Goal: Task Accomplishment & Management: Manage account settings

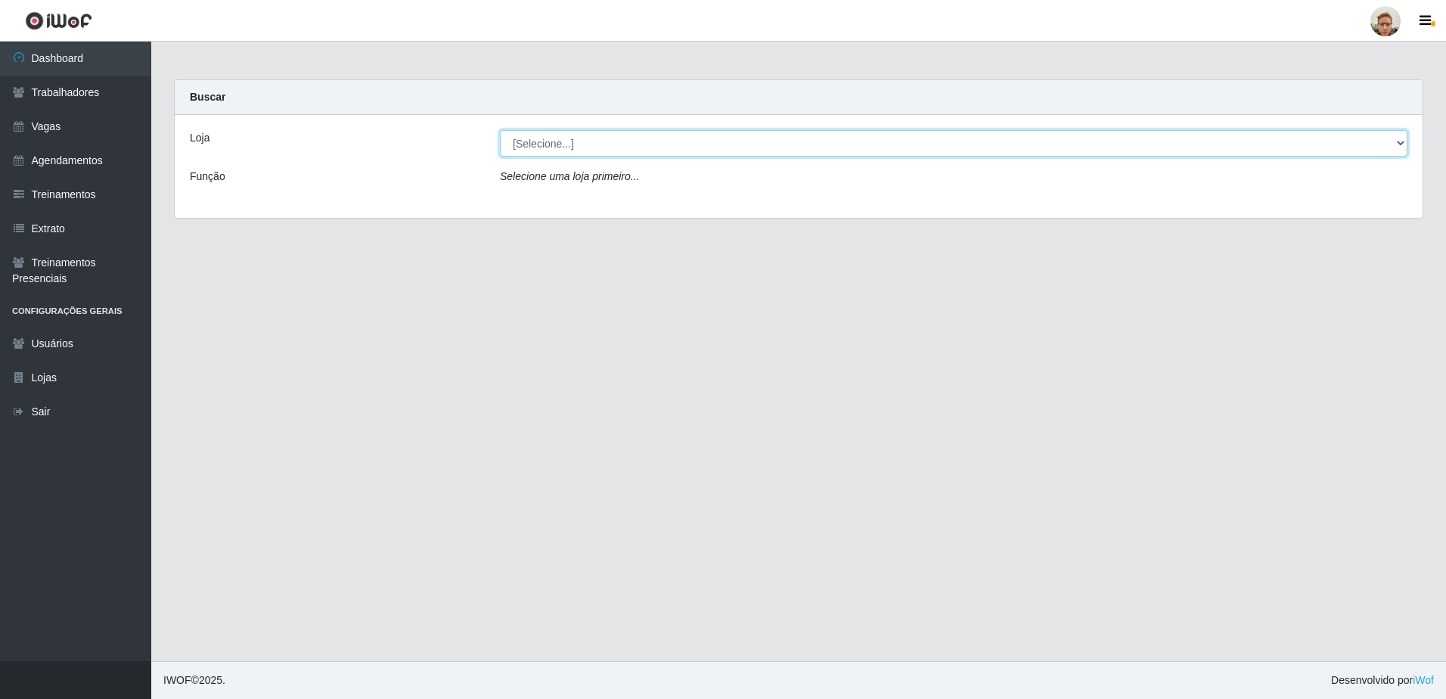
drag, startPoint x: 728, startPoint y: 142, endPoint x: 715, endPoint y: 153, distance: 16.7
click at [727, 141] on select "[Selecione...] [GEOGRAPHIC_DATA][PERSON_NAME]" at bounding box center [954, 143] width 908 height 26
select select "168"
click at [500, 130] on select "[Selecione...] [GEOGRAPHIC_DATA][PERSON_NAME]" at bounding box center [954, 143] width 908 height 26
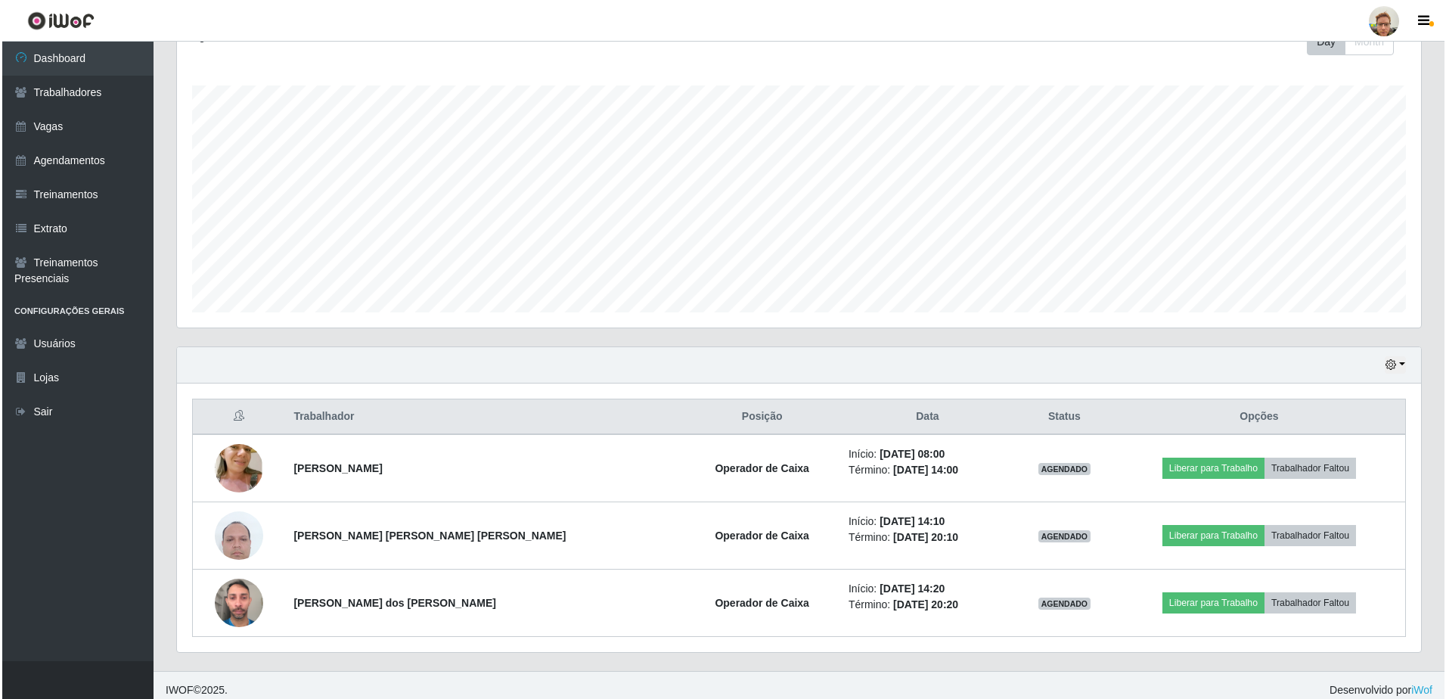
scroll to position [238, 0]
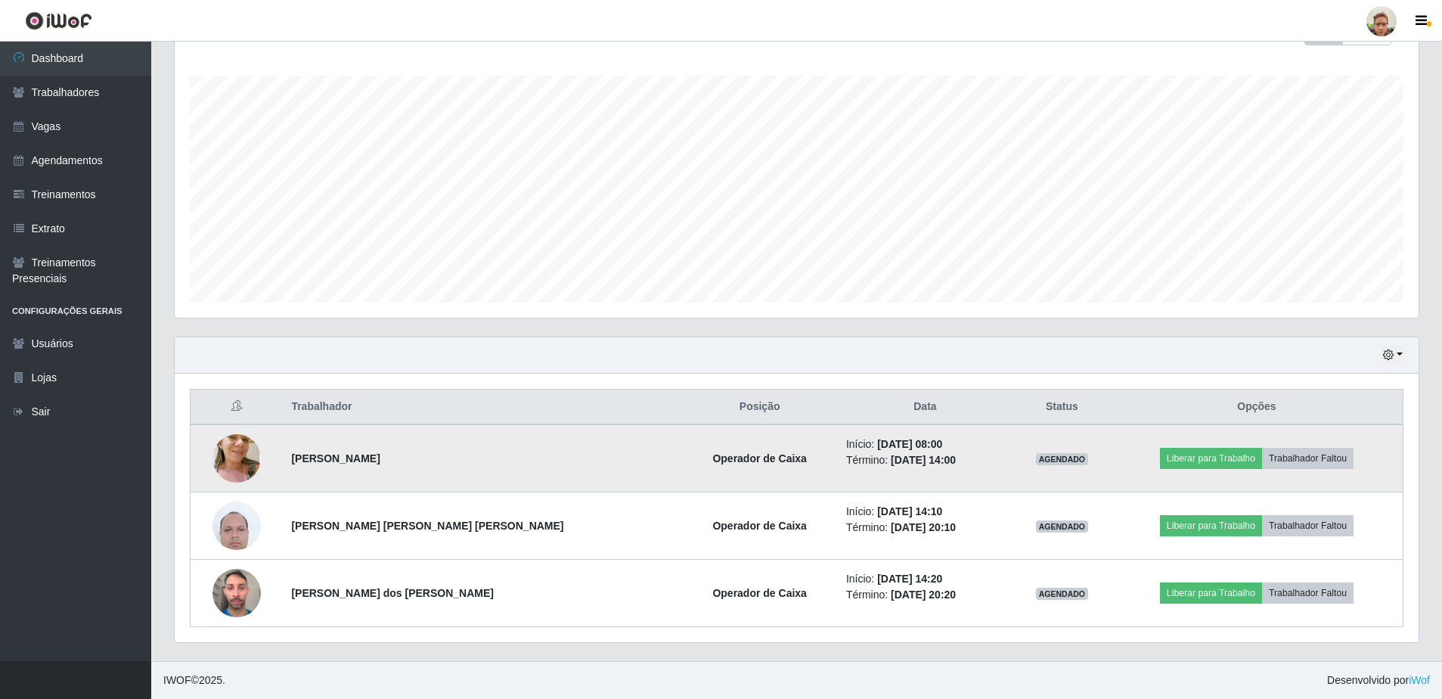
click at [242, 459] on img at bounding box center [237, 458] width 48 height 91
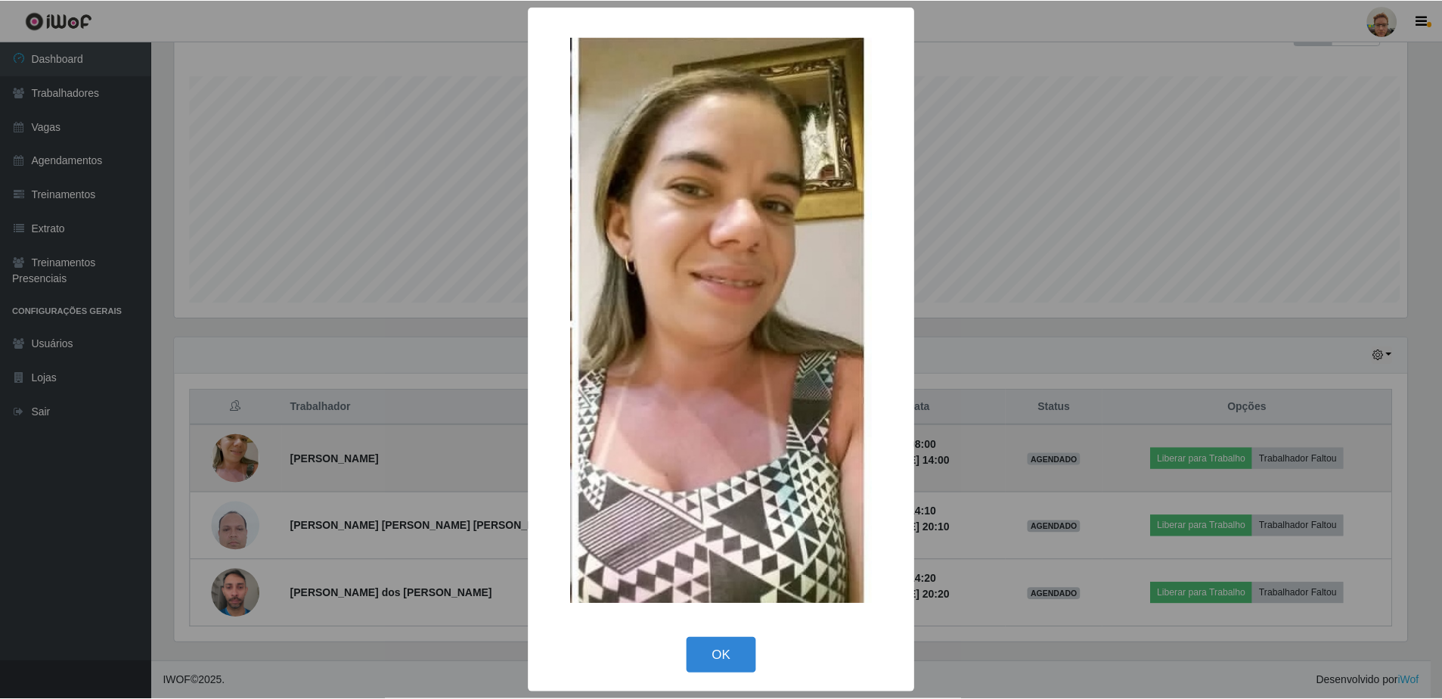
scroll to position [314, 1237]
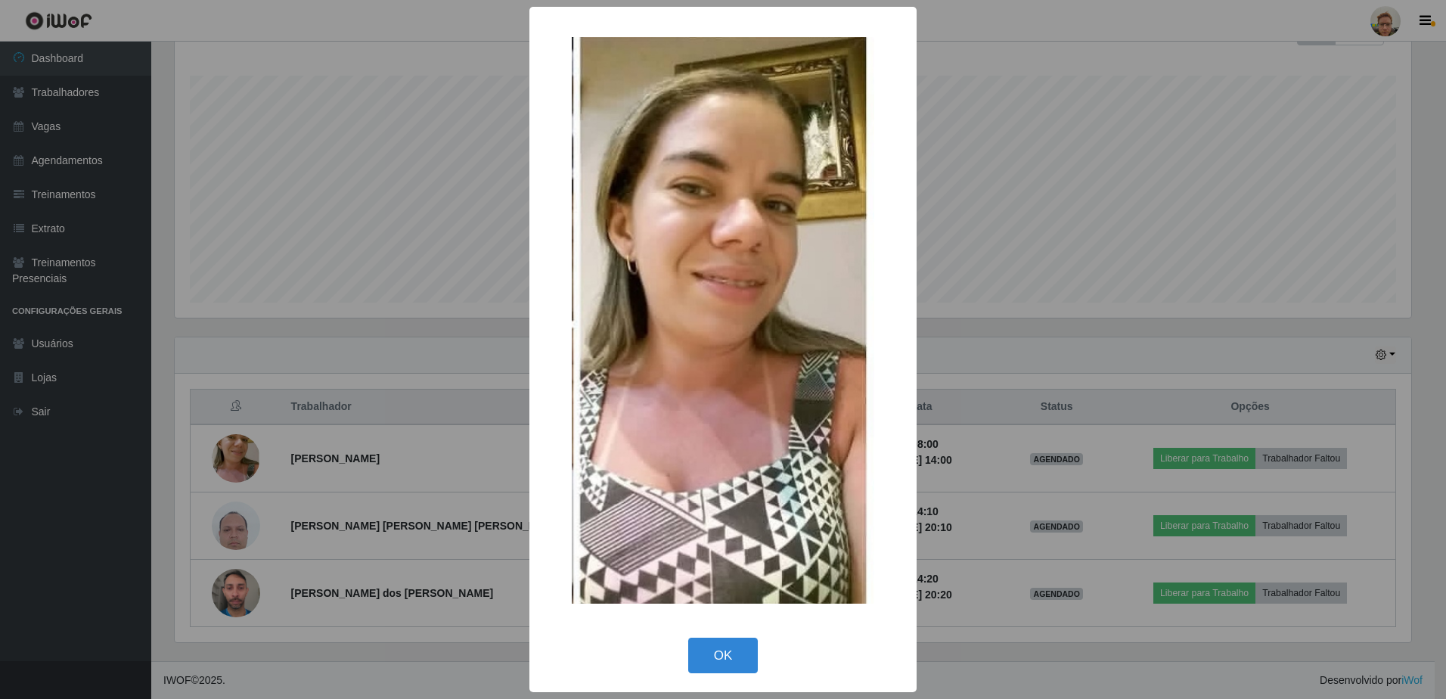
click at [332, 377] on div "× OK Cancel" at bounding box center [723, 349] width 1446 height 699
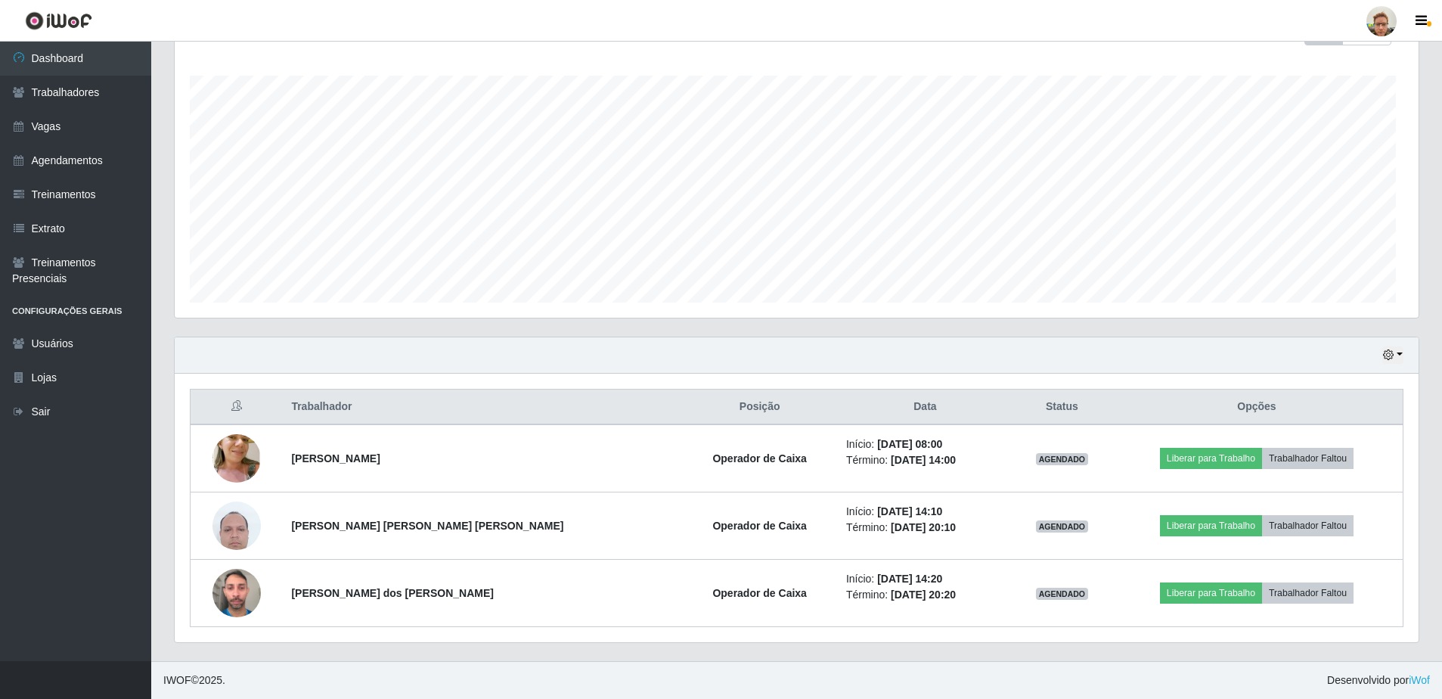
scroll to position [314, 1244]
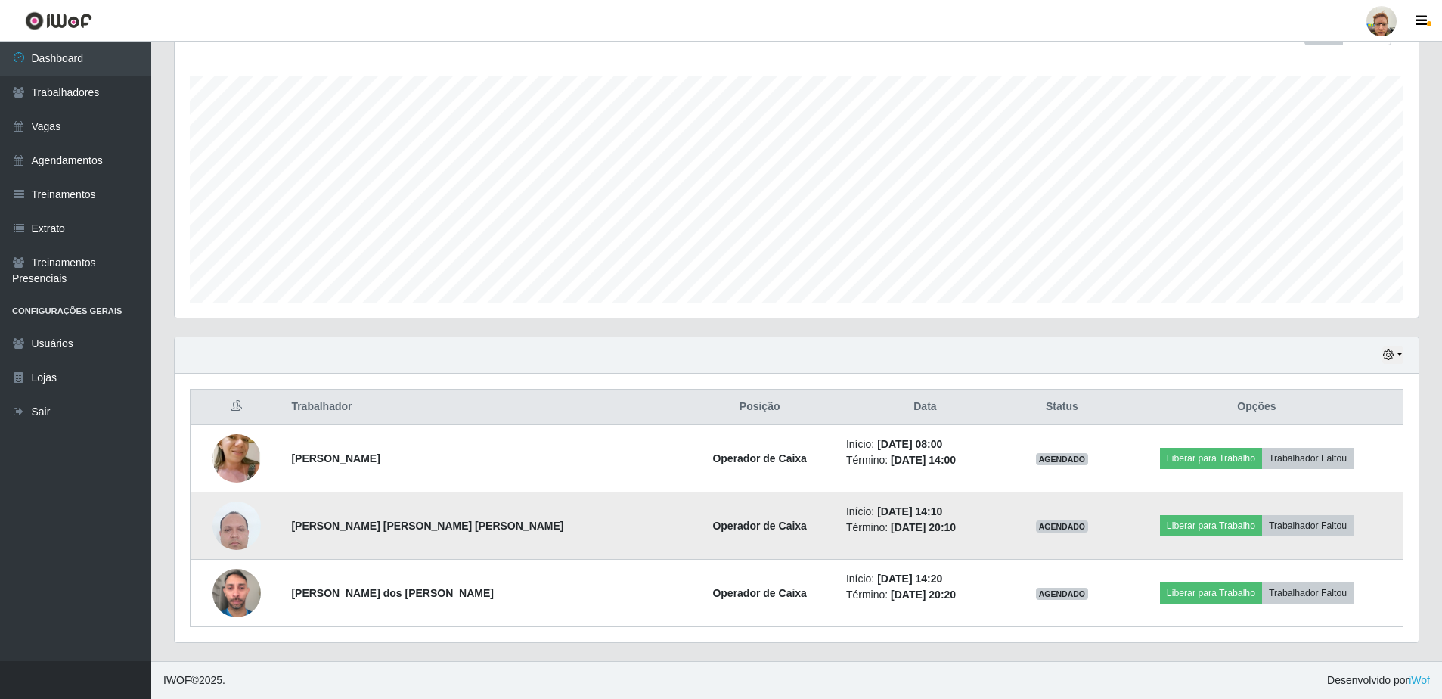
click at [241, 523] on img at bounding box center [237, 525] width 48 height 64
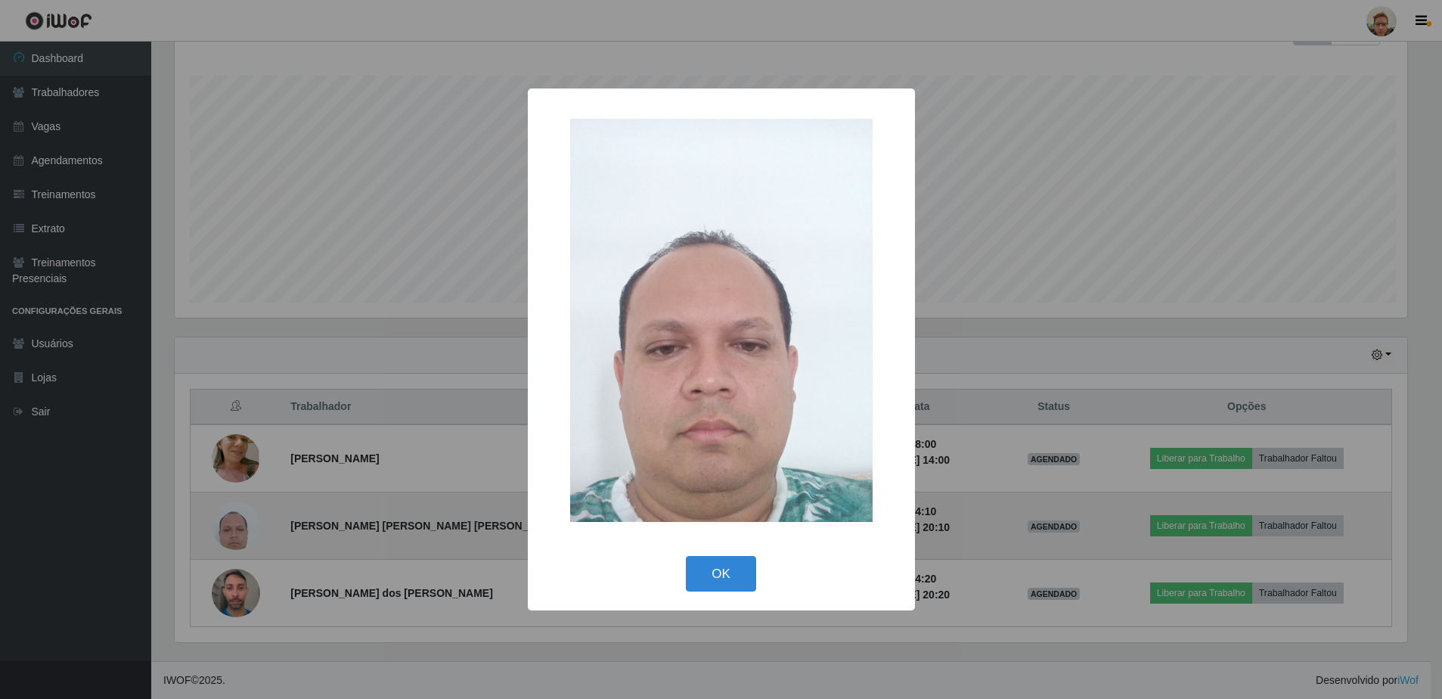
scroll to position [314, 1237]
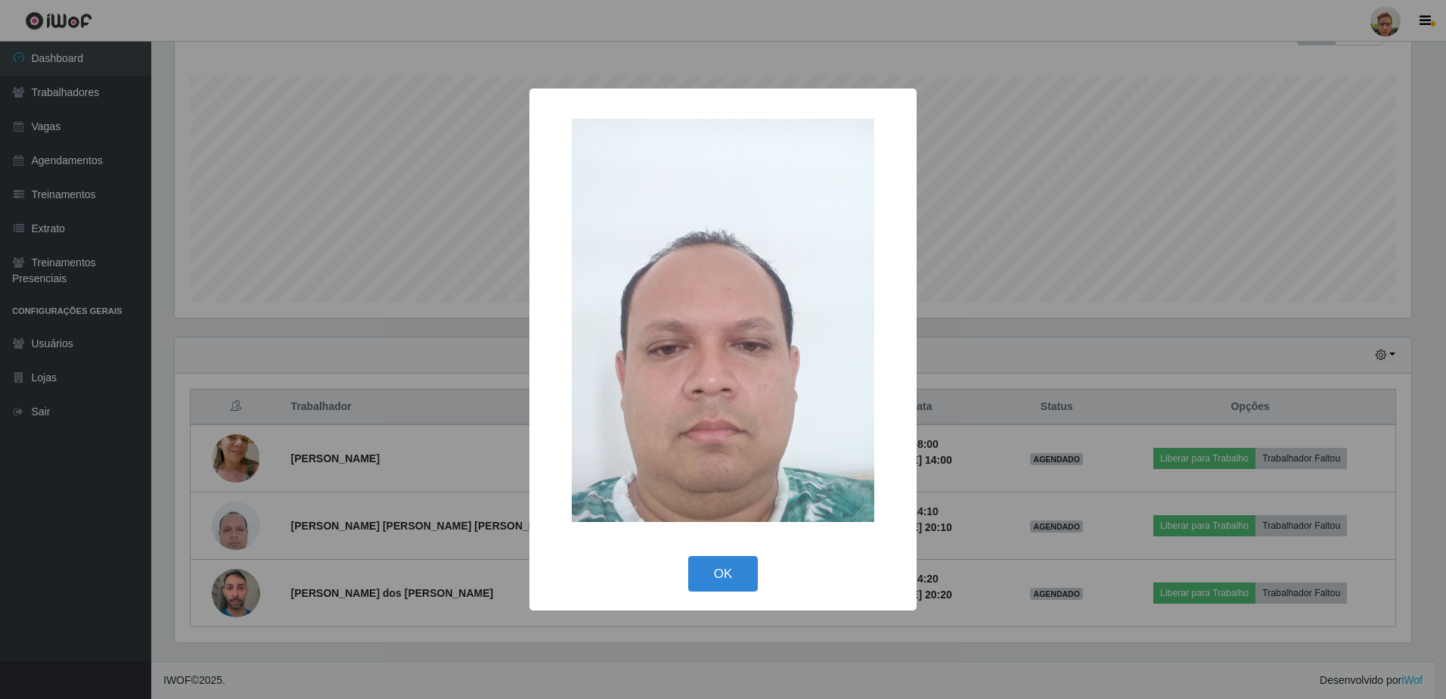
click at [340, 485] on div "× OK Cancel" at bounding box center [723, 349] width 1446 height 699
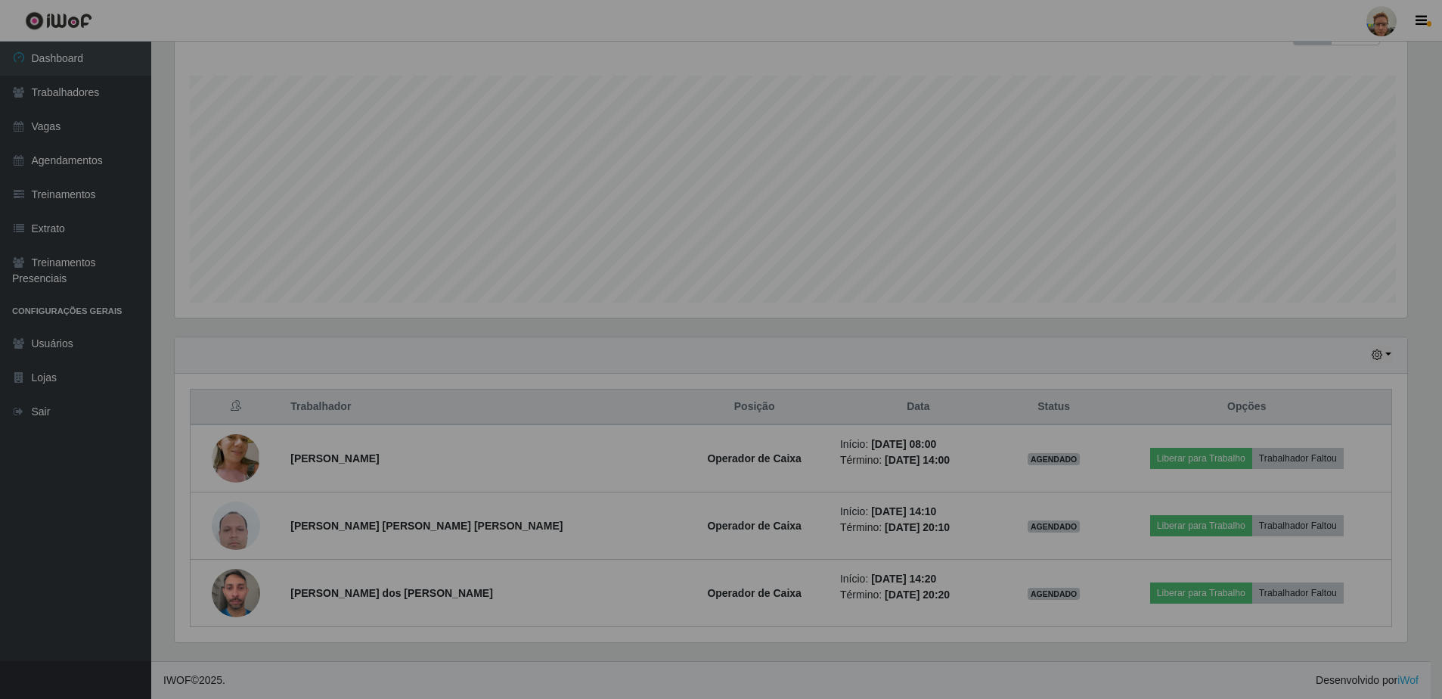
scroll to position [314, 1244]
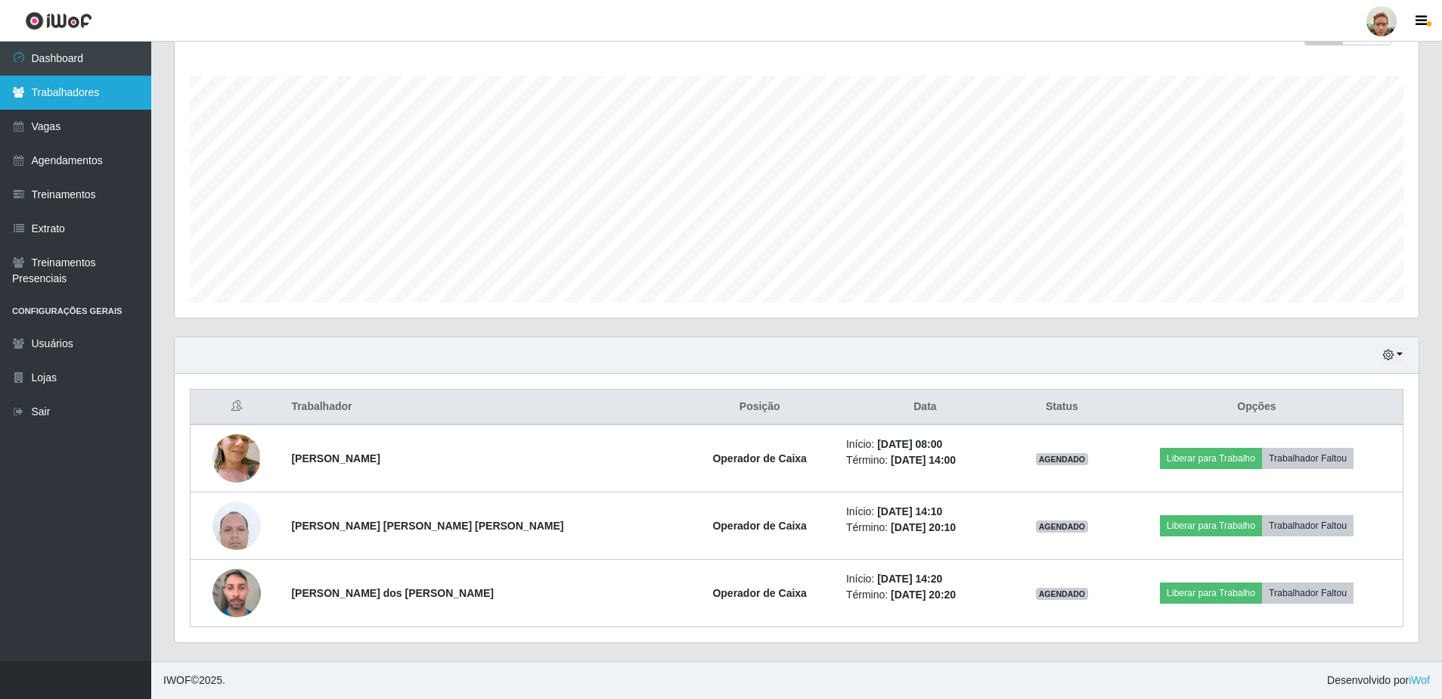
click at [95, 88] on link "Trabalhadores" at bounding box center [75, 93] width 151 height 34
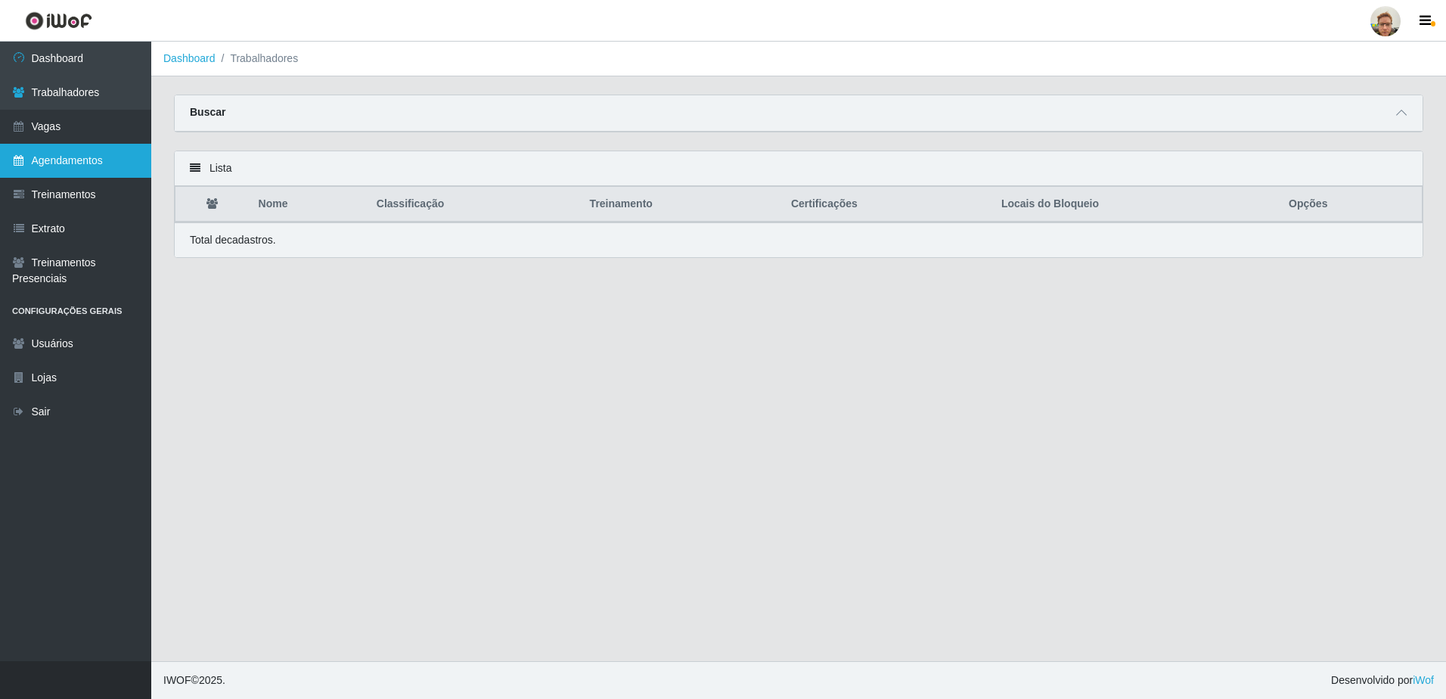
click at [78, 161] on link "Agendamentos" at bounding box center [75, 161] width 151 height 34
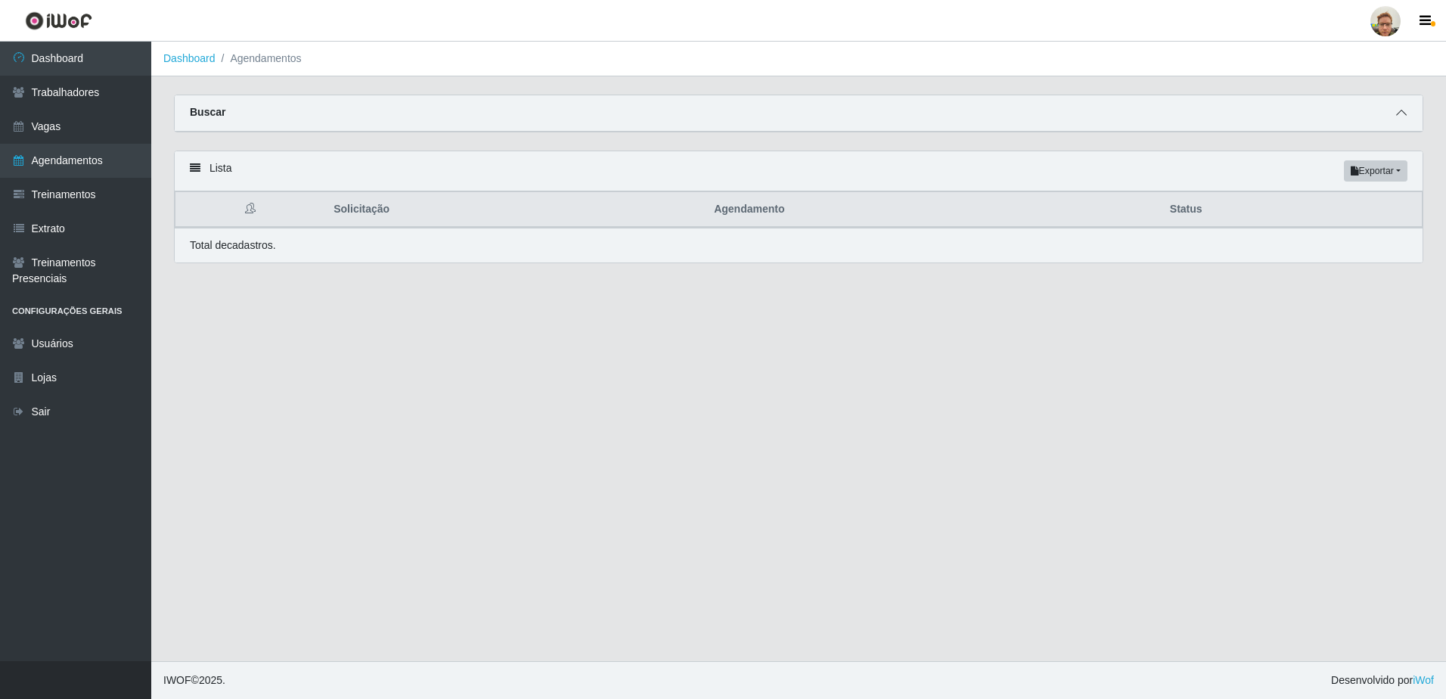
click at [1403, 121] on span at bounding box center [1402, 112] width 18 height 17
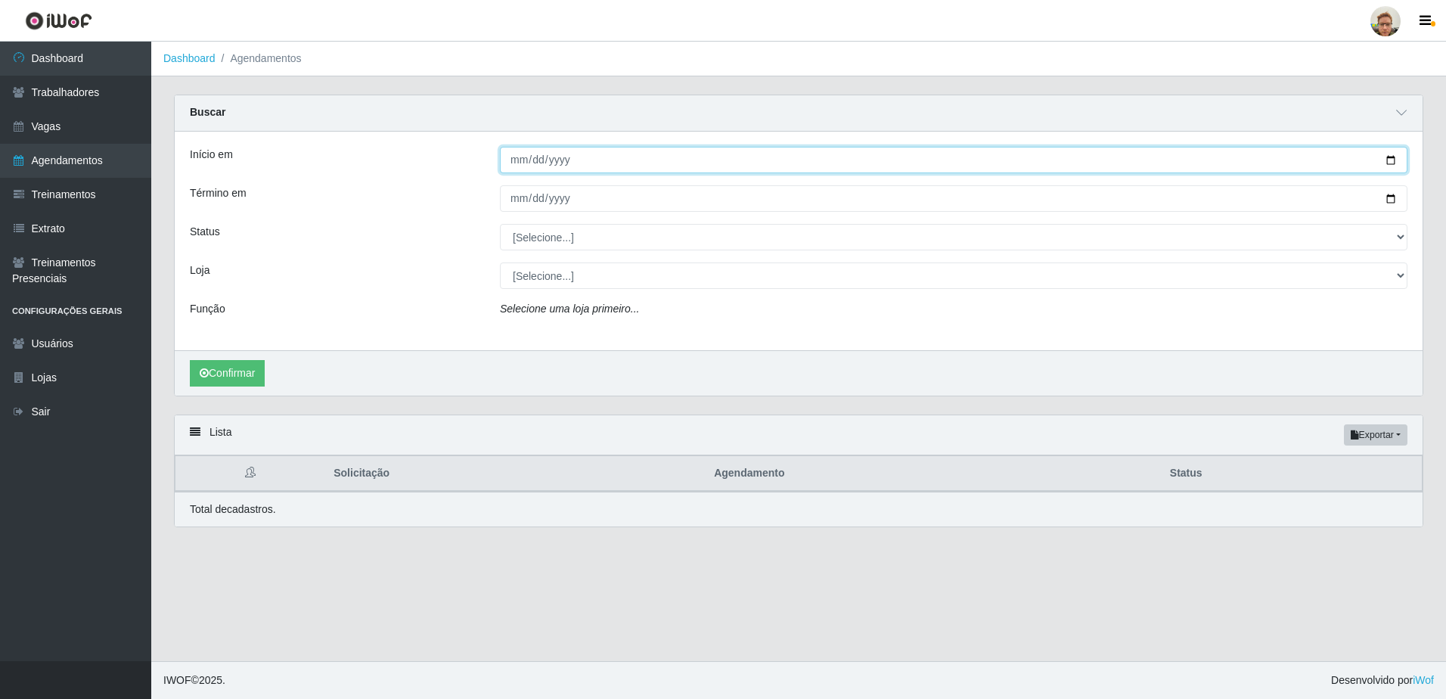
click at [1386, 162] on input "Início em" at bounding box center [954, 160] width 908 height 26
type input "[DATE]"
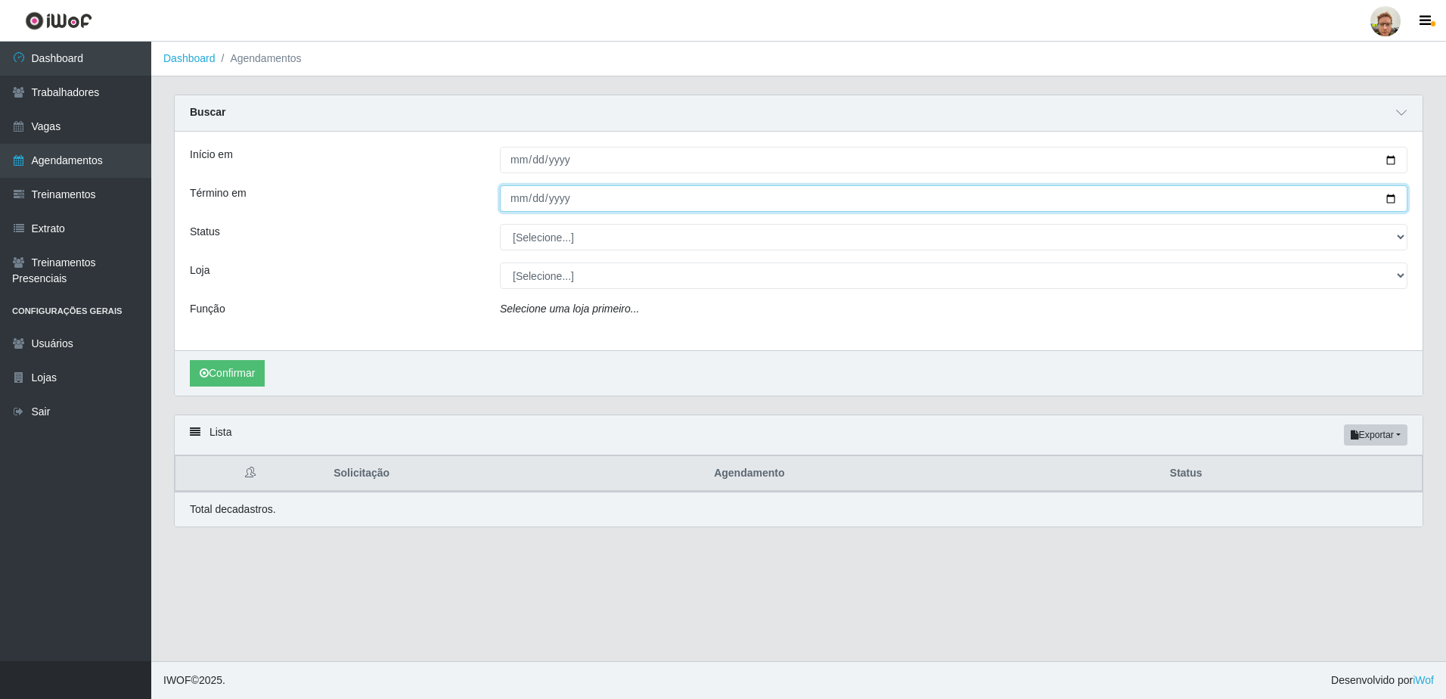
click at [1387, 199] on input "Término em" at bounding box center [954, 198] width 908 height 26
type input "[DATE]"
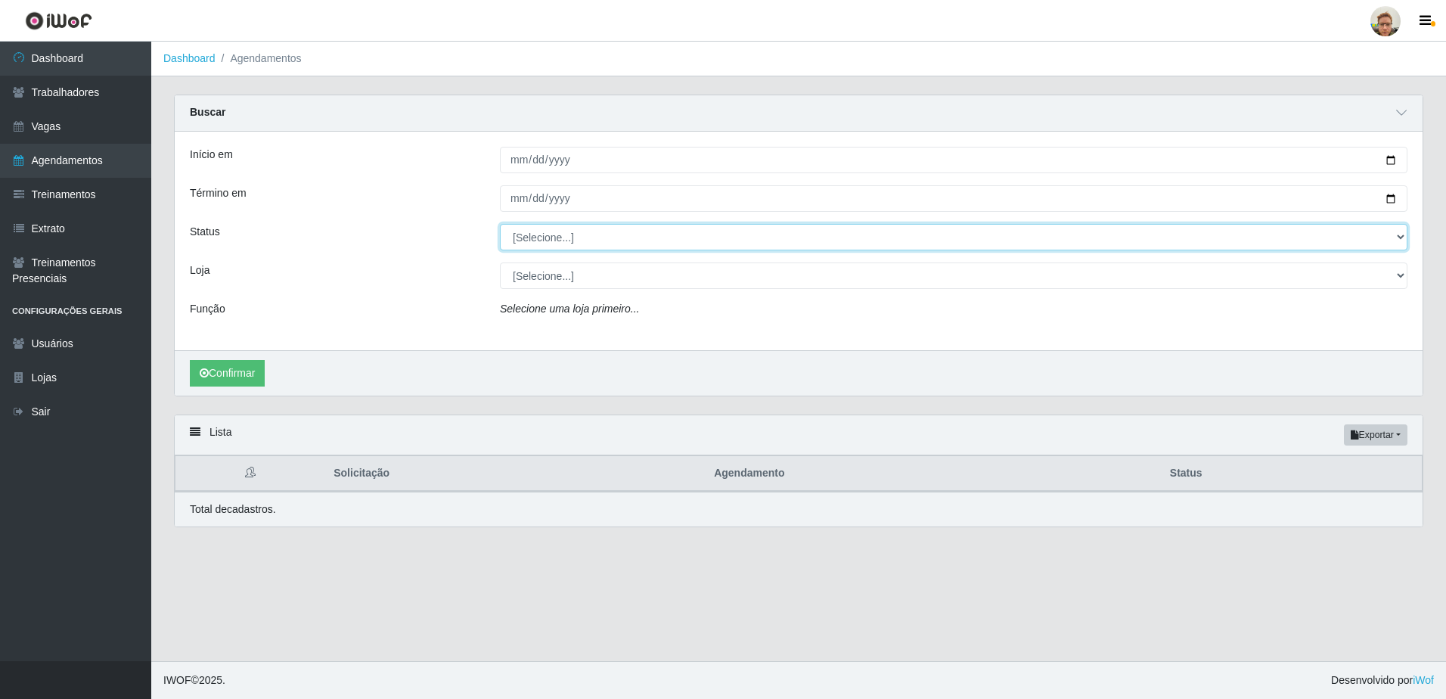
drag, startPoint x: 595, startPoint y: 236, endPoint x: 588, endPoint y: 249, distance: 14.5
click at [595, 236] on select "[Selecione...] AGENDADO AGUARDANDO LIBERAR EM ANDAMENTO EM REVISÃO FINALIZADO C…" at bounding box center [954, 237] width 908 height 26
click at [500, 225] on select "[Selecione...] AGENDADO AGUARDANDO LIBERAR EM ANDAMENTO EM REVISÃO FINALIZADO C…" at bounding box center [954, 237] width 908 height 26
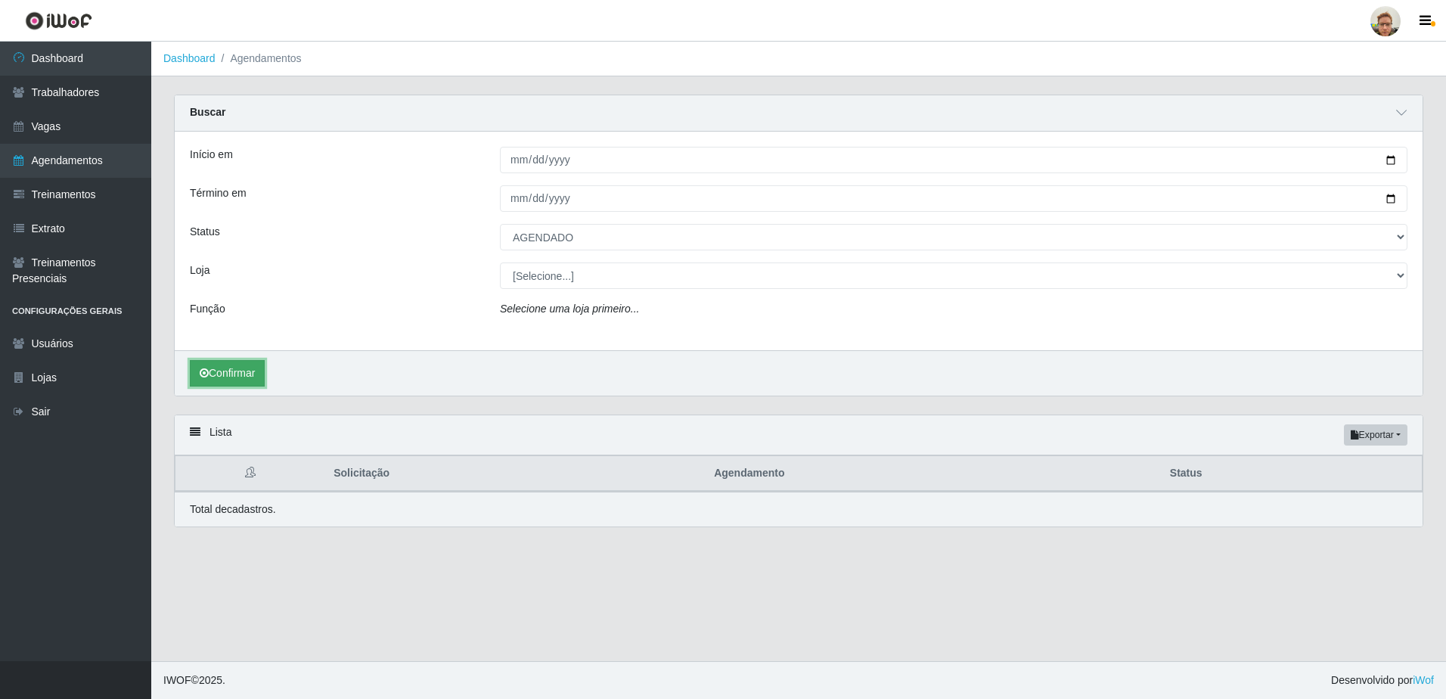
click at [240, 362] on button "Confirmar" at bounding box center [227, 373] width 75 height 26
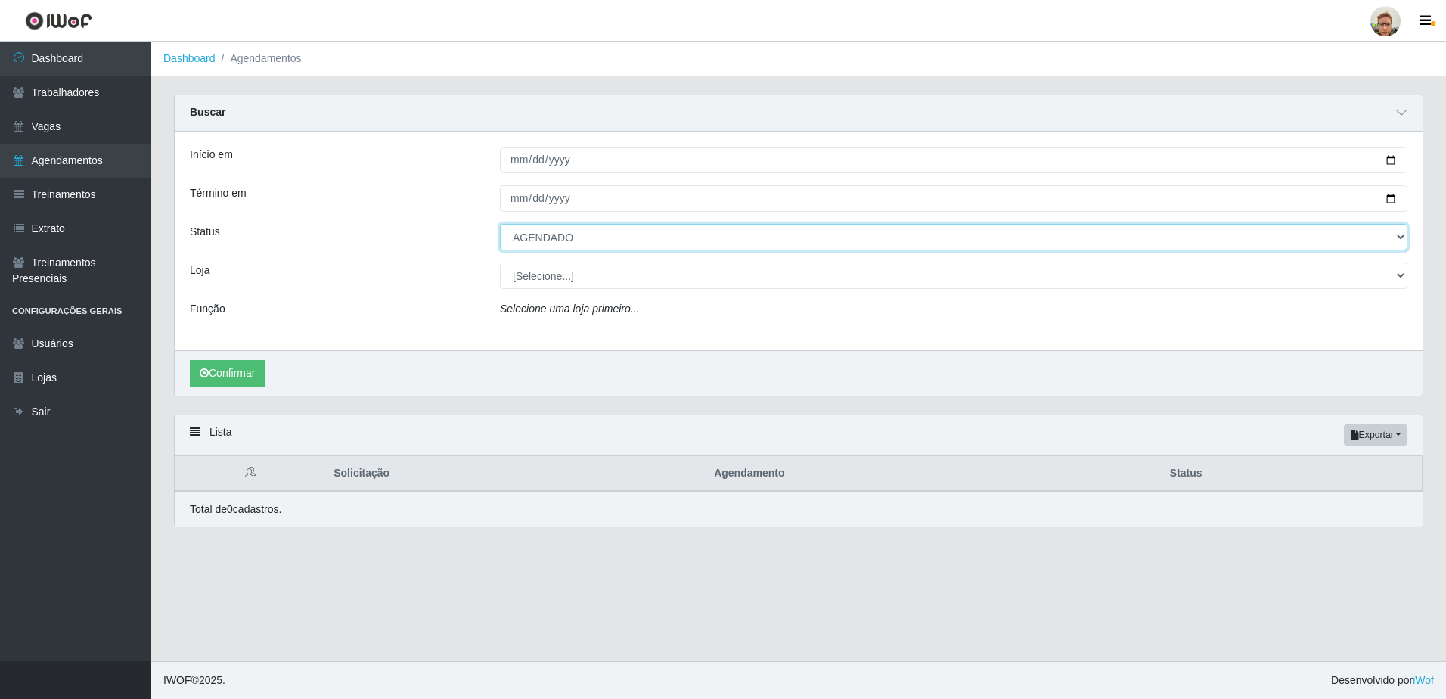
click at [552, 248] on select "[Selecione...] AGENDADO AGUARDANDO LIBERAR EM ANDAMENTO EM REVISÃO FINALIZADO C…" at bounding box center [954, 237] width 908 height 26
select select "FINALIZADO"
click at [500, 225] on select "[Selecione...] AGENDADO AGUARDANDO LIBERAR EM ANDAMENTO EM REVISÃO FINALIZADO C…" at bounding box center [954, 237] width 908 height 26
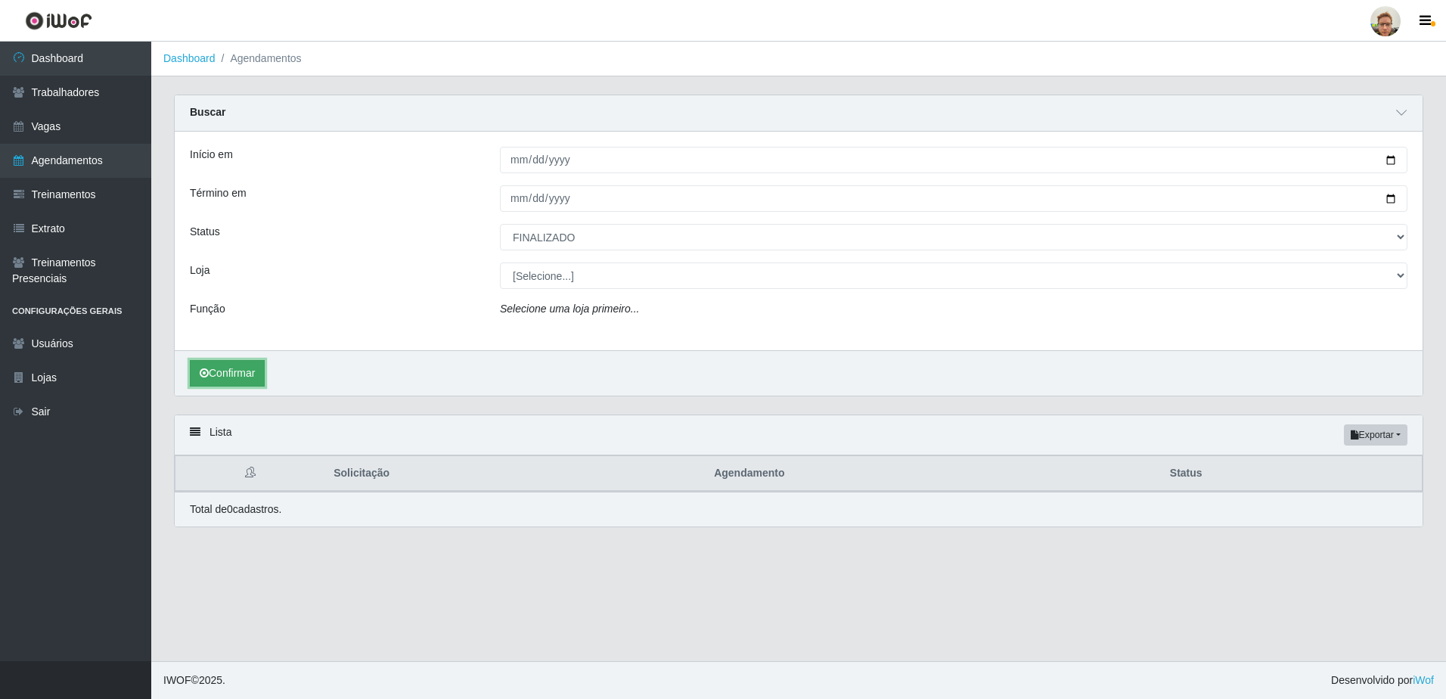
click at [259, 371] on button "Confirmar" at bounding box center [227, 373] width 75 height 26
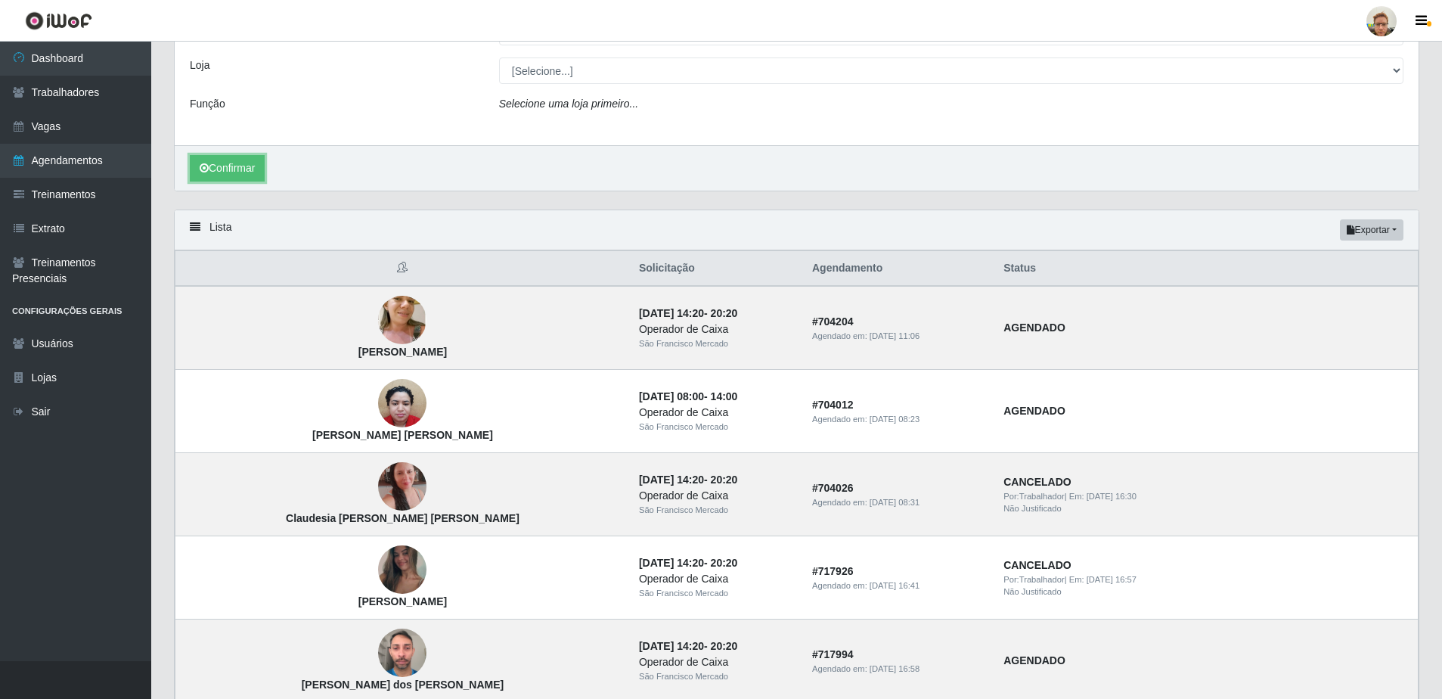
scroll to position [227, 0]
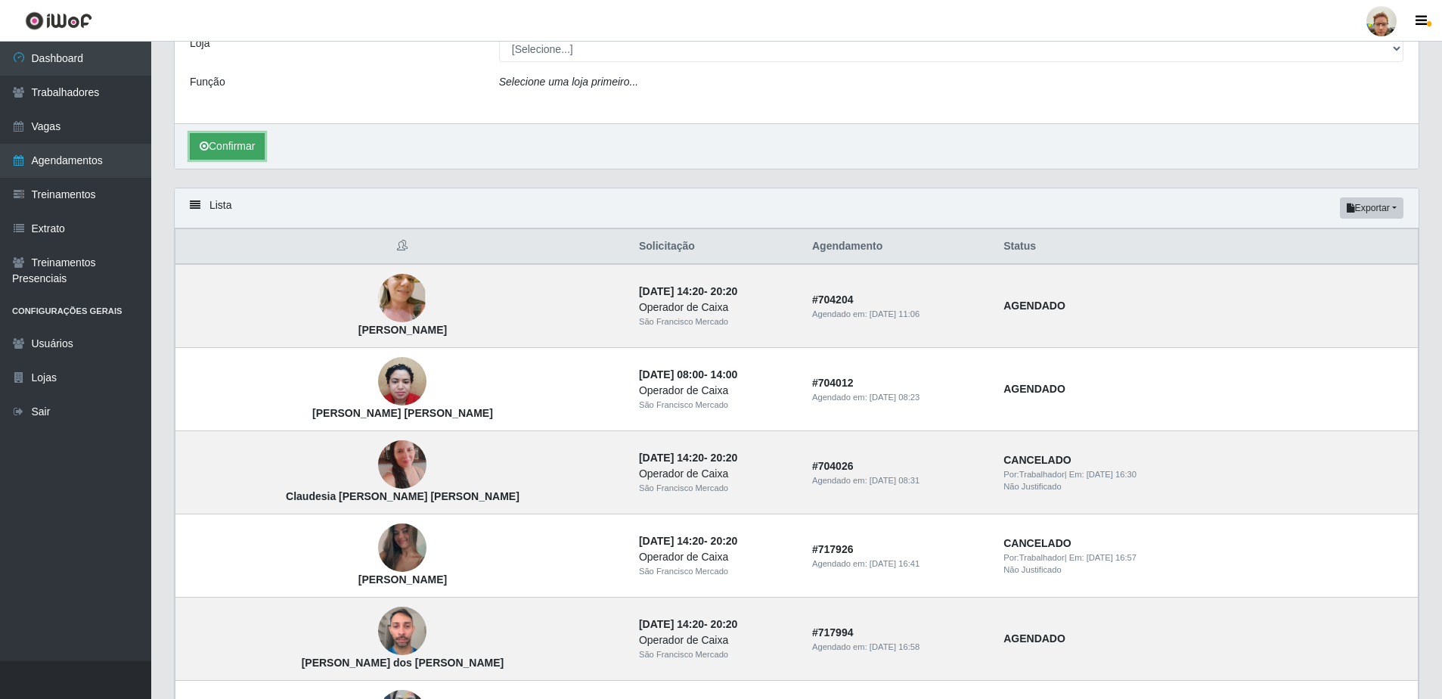
click at [225, 137] on button "Confirmar" at bounding box center [227, 146] width 75 height 26
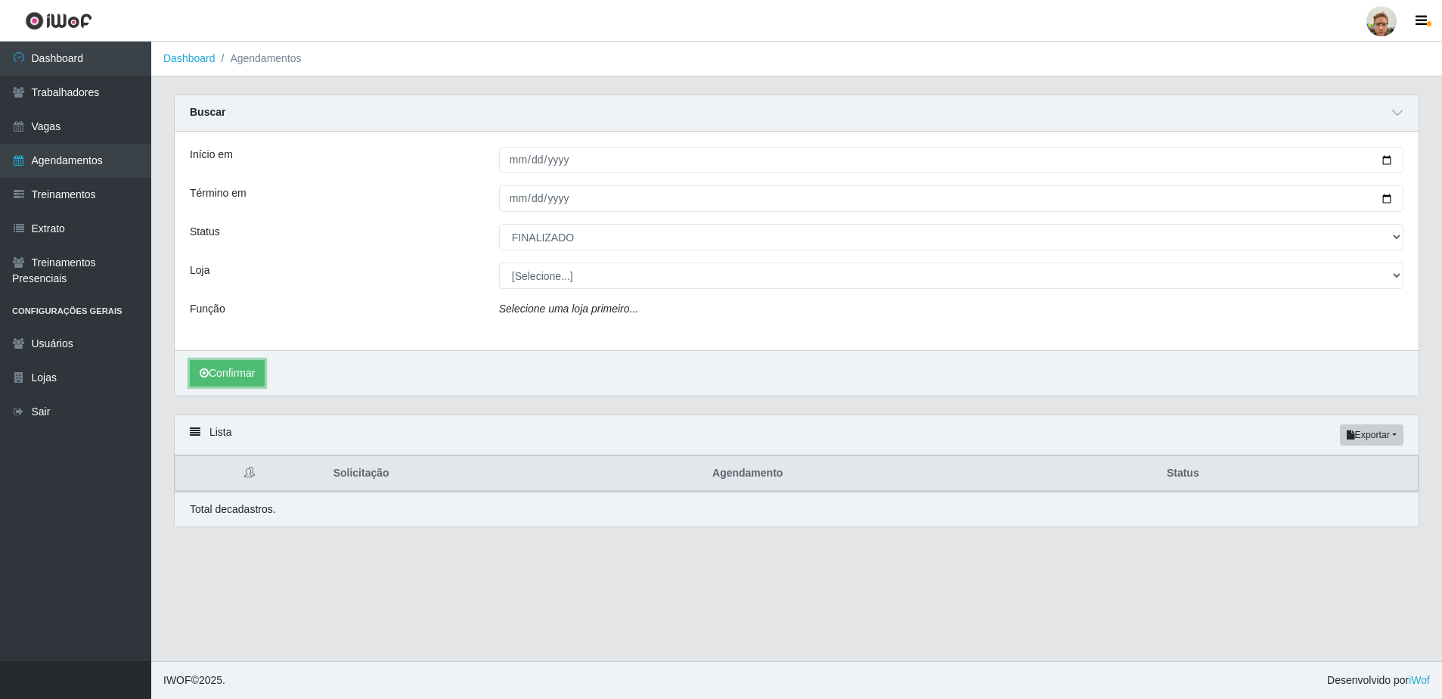
scroll to position [0, 0]
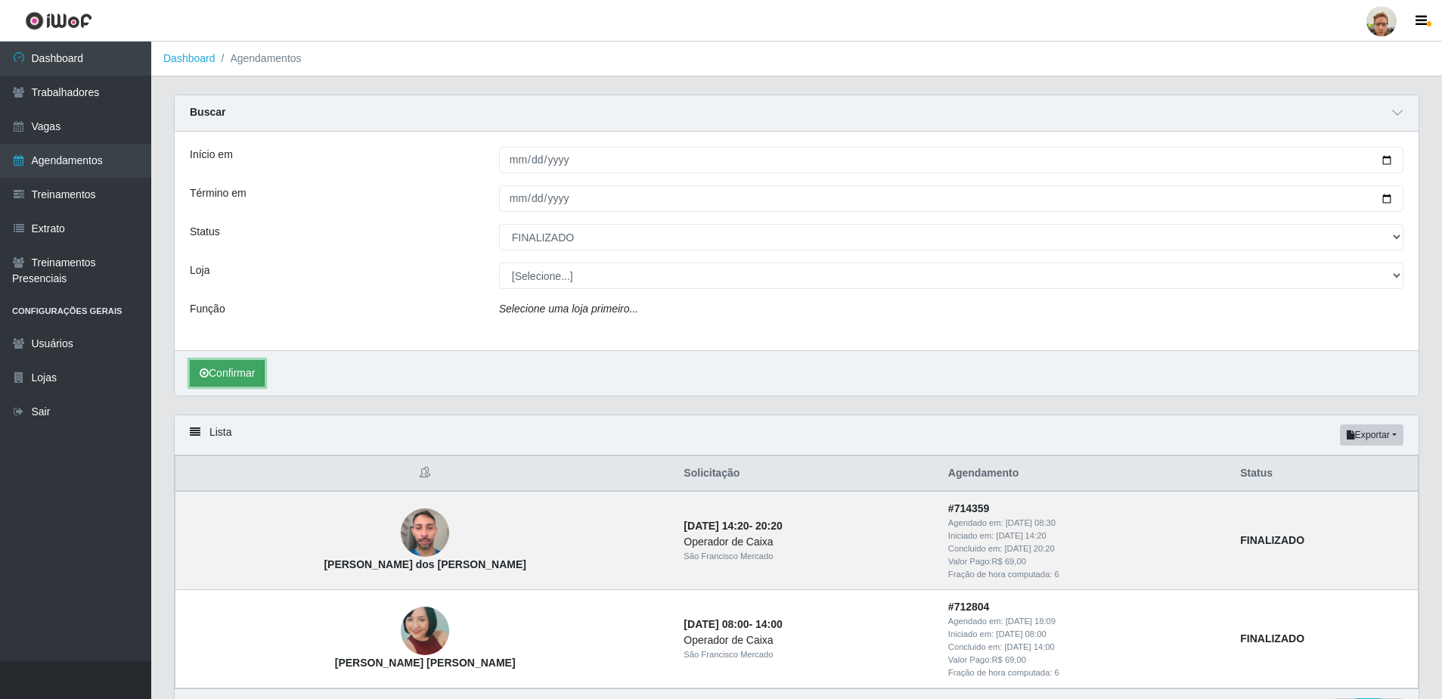
click at [241, 370] on button "Confirmar" at bounding box center [227, 373] width 75 height 26
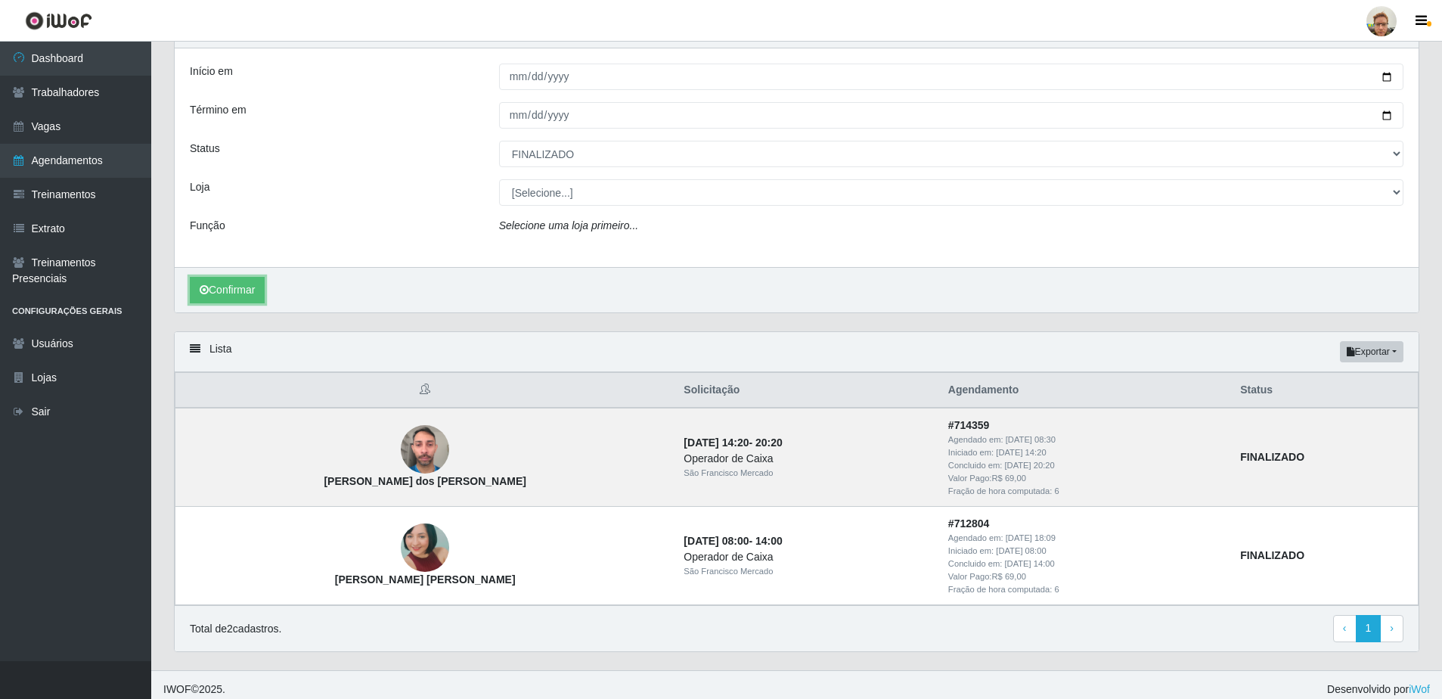
scroll to position [93, 0]
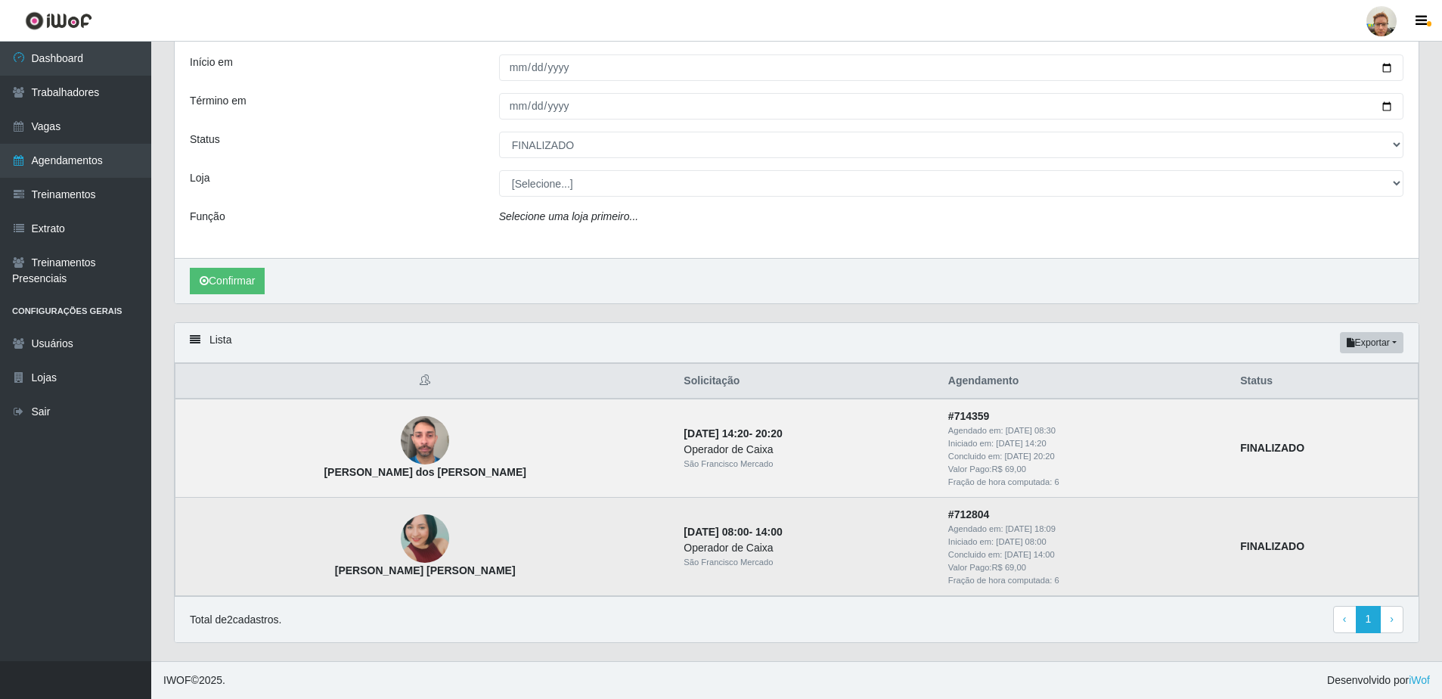
click at [401, 551] on img at bounding box center [425, 539] width 48 height 102
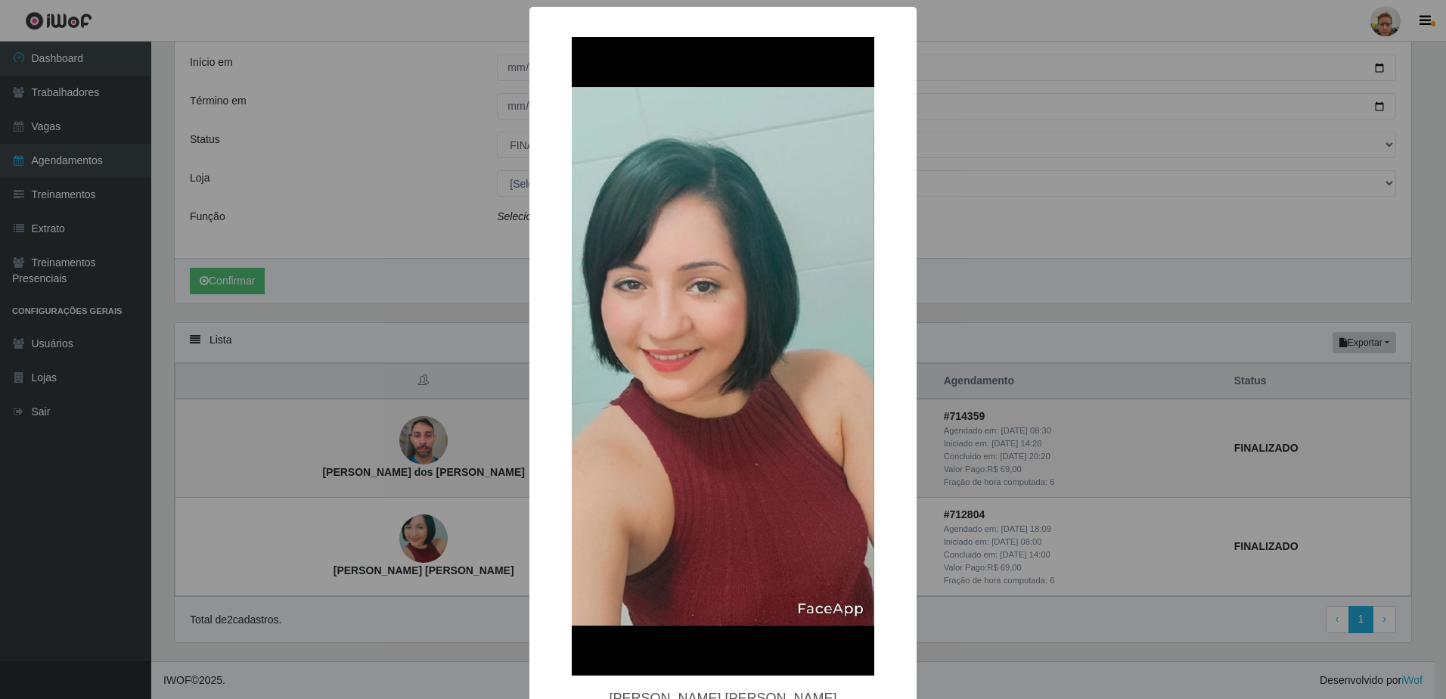
click at [1008, 510] on div "× [PERSON_NAME] [PERSON_NAME] OK Cancel" at bounding box center [723, 349] width 1446 height 699
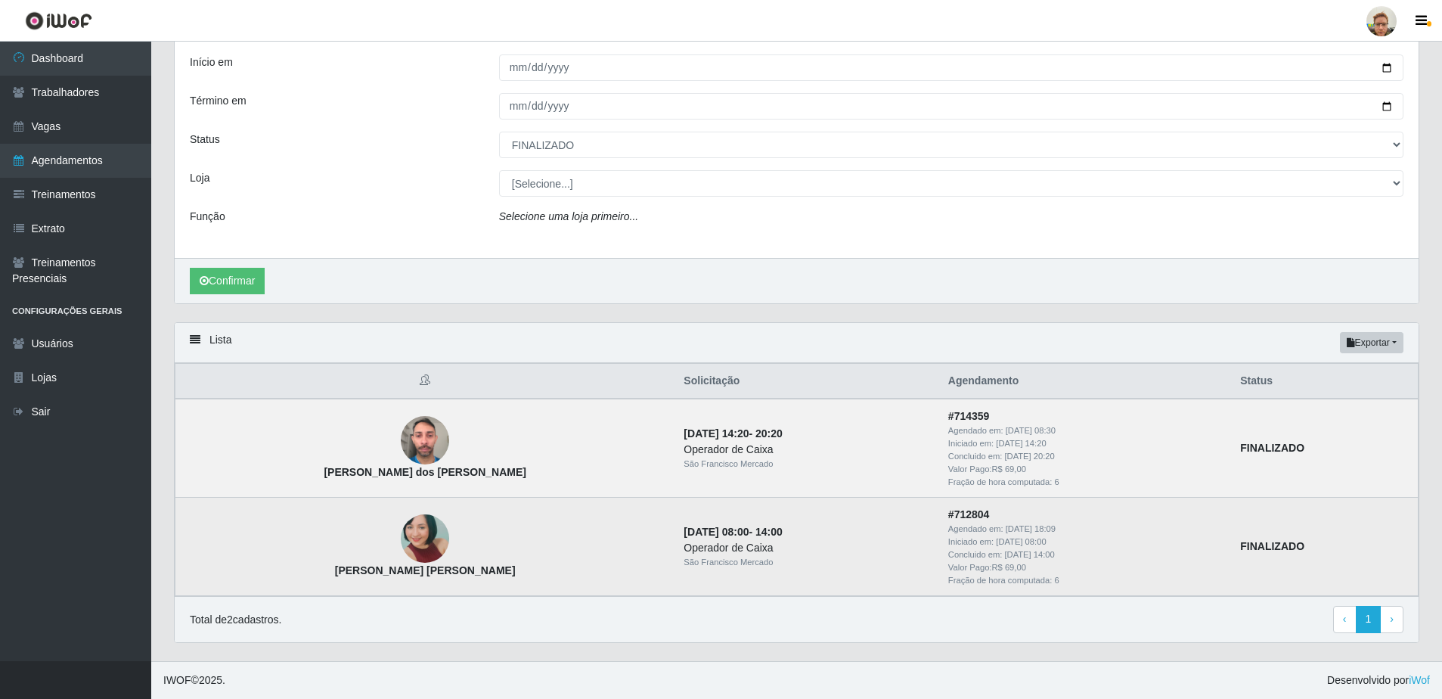
click at [401, 540] on img at bounding box center [425, 539] width 48 height 102
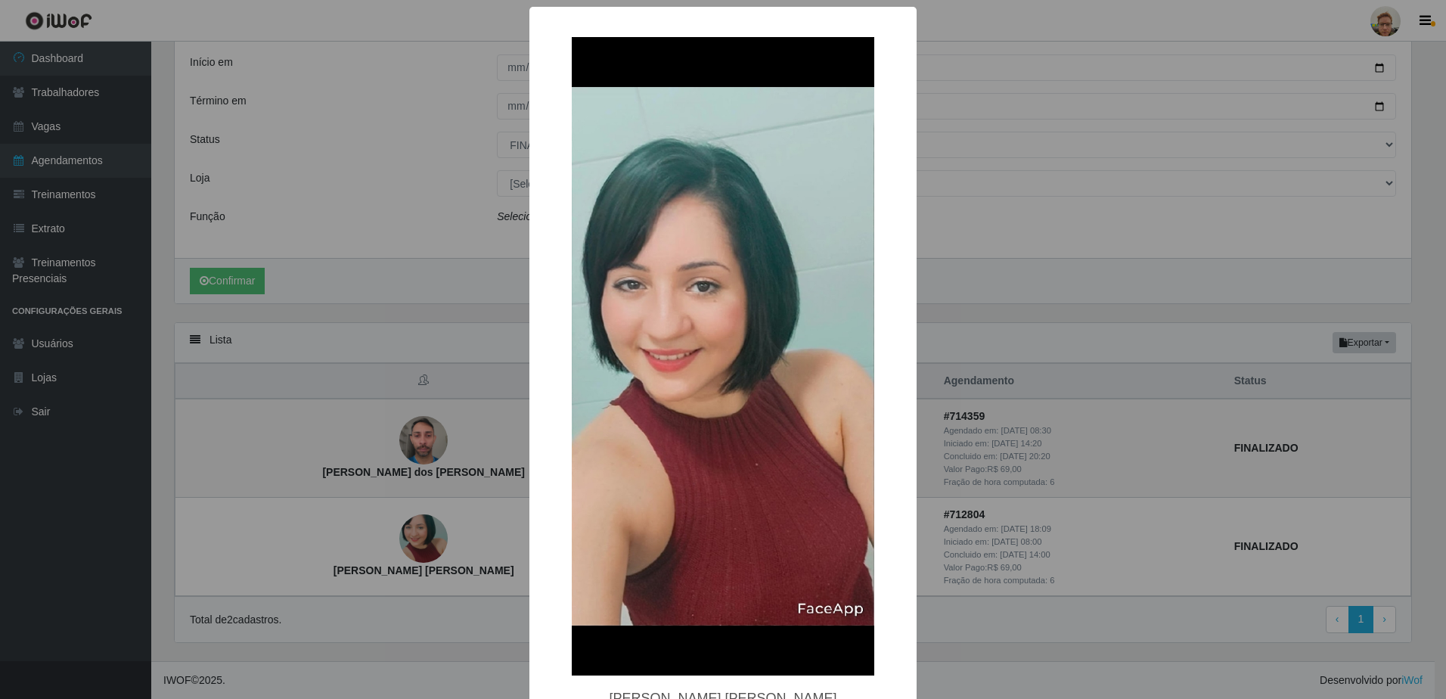
click at [419, 536] on div "× [PERSON_NAME] [PERSON_NAME] OK Cancel" at bounding box center [723, 349] width 1446 height 699
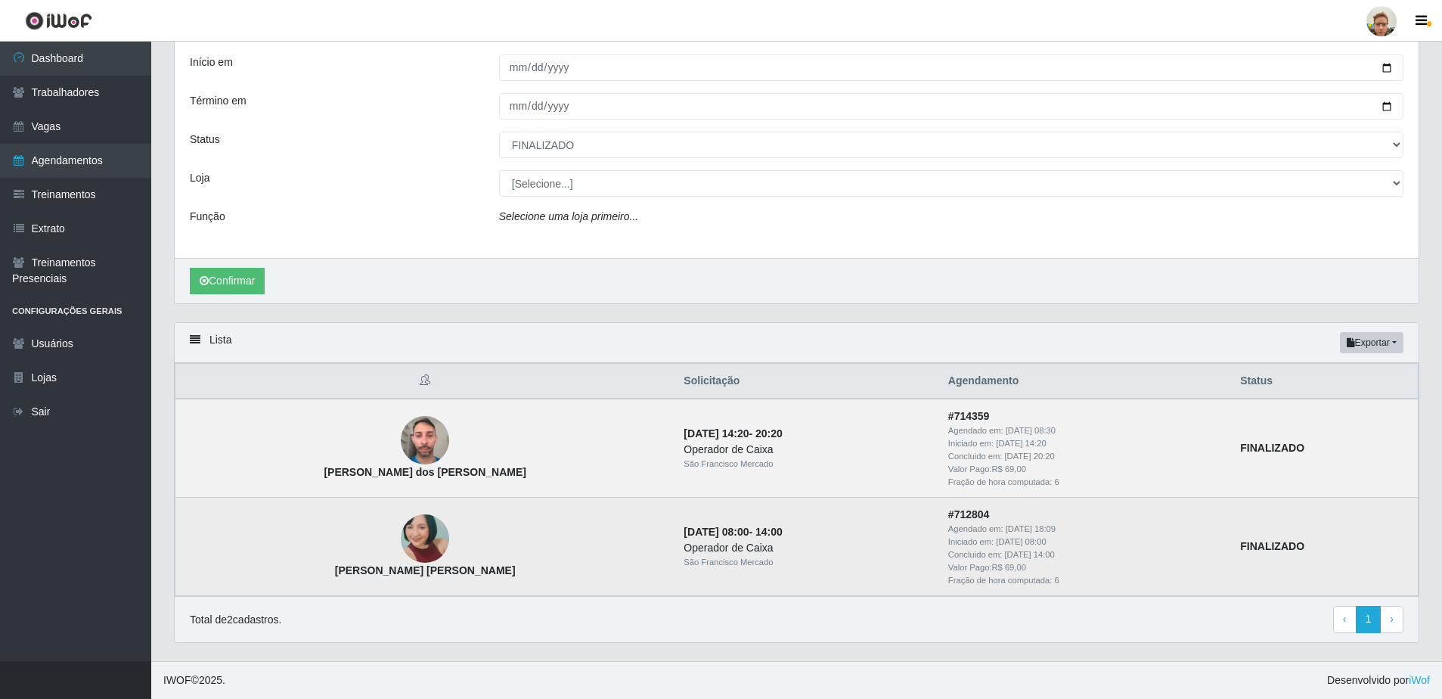
click at [365, 567] on strong "[PERSON_NAME] [PERSON_NAME]" at bounding box center [425, 570] width 181 height 12
copy strong "[PERSON_NAME] [PERSON_NAME]"
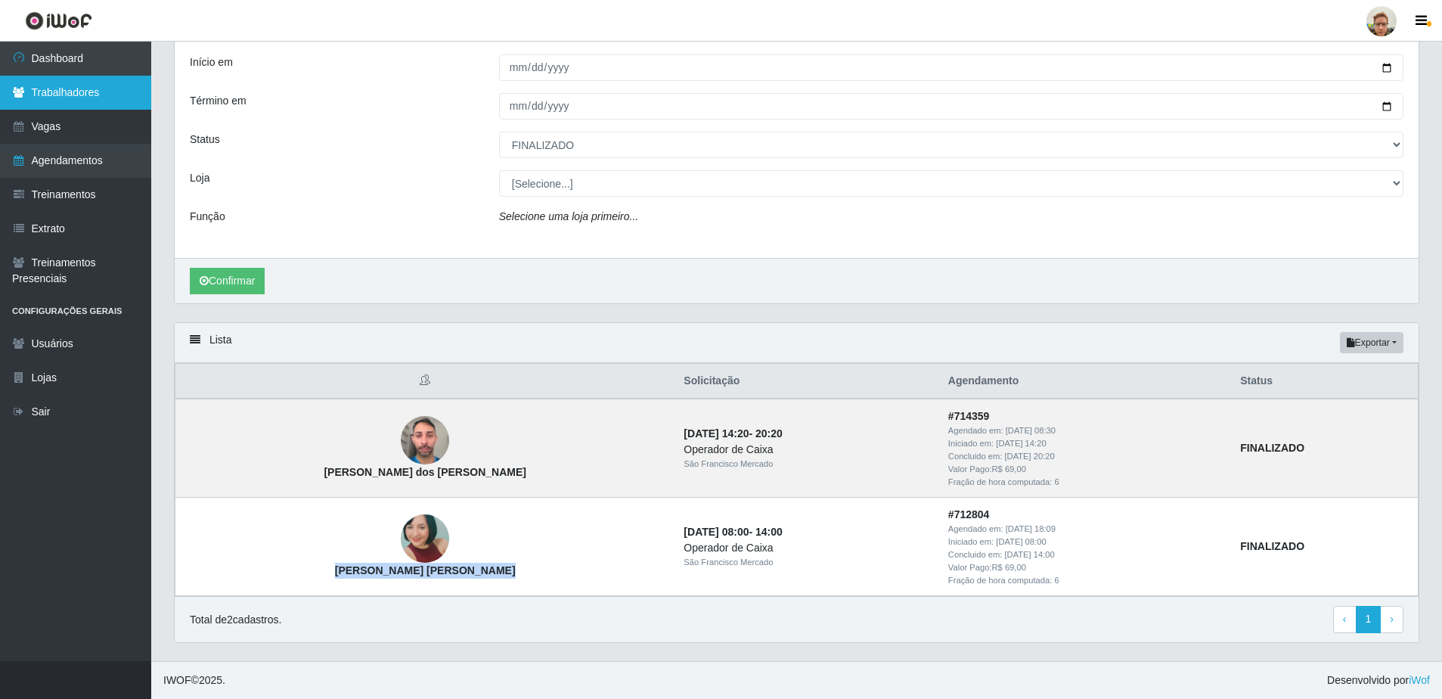
click at [98, 108] on link "Trabalhadores" at bounding box center [75, 93] width 151 height 34
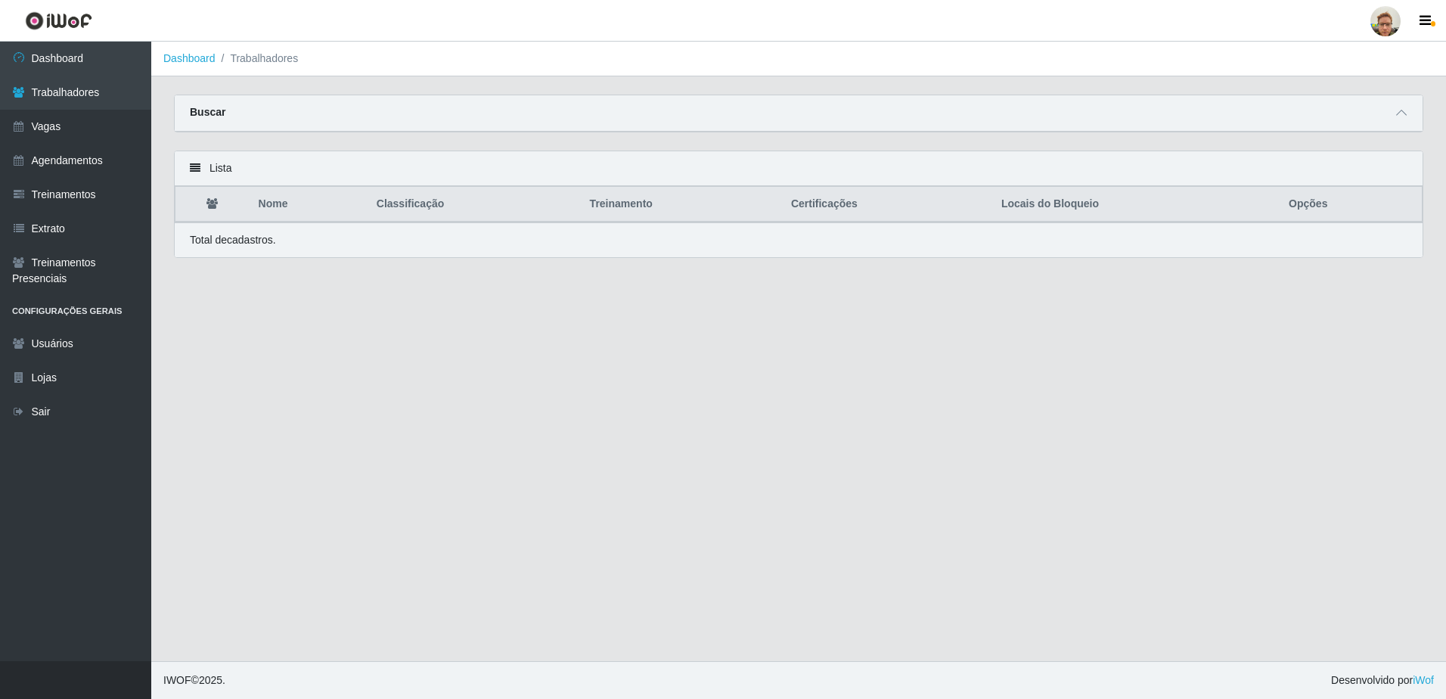
drag, startPoint x: 1399, startPoint y: 113, endPoint x: 1356, endPoint y: 109, distance: 43.3
click at [1396, 111] on span at bounding box center [1402, 112] width 18 height 17
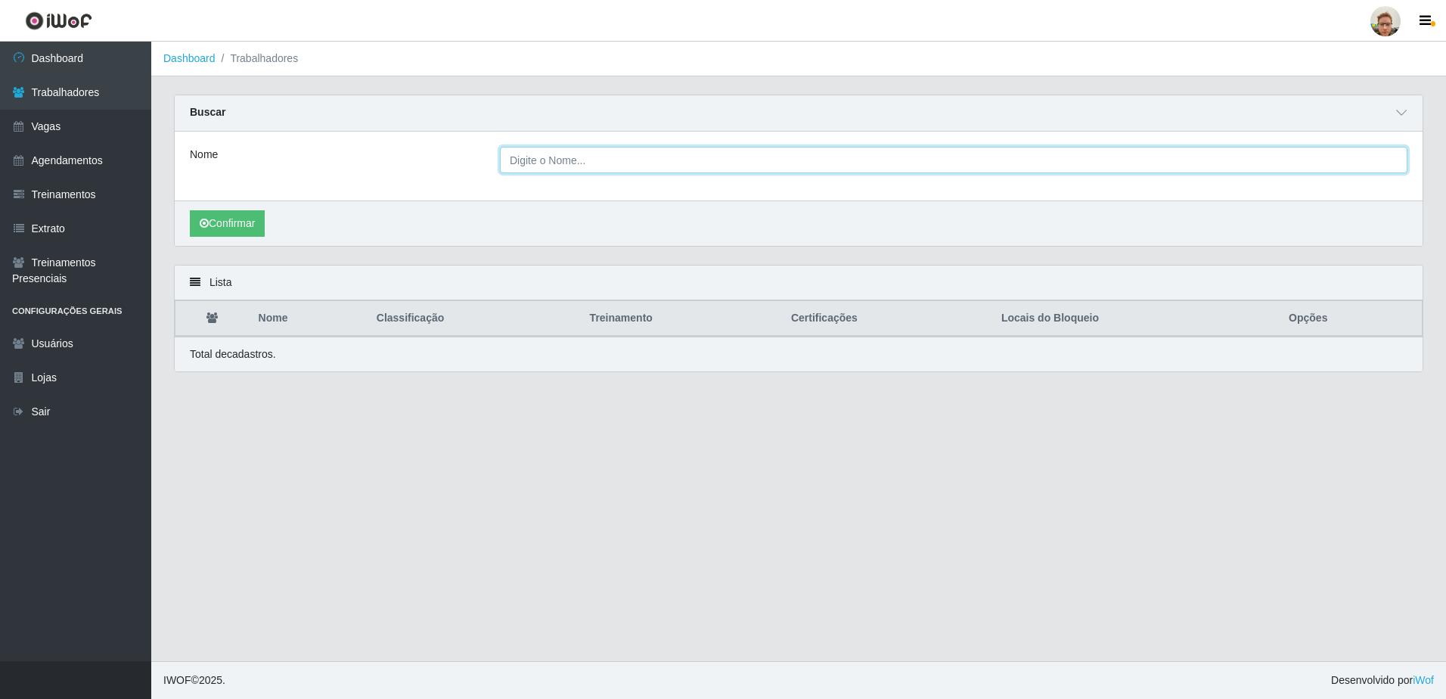
click at [544, 157] on input "Nome" at bounding box center [954, 160] width 908 height 26
paste input "[PERSON_NAME] [PERSON_NAME]"
type input "[PERSON_NAME] [PERSON_NAME]"
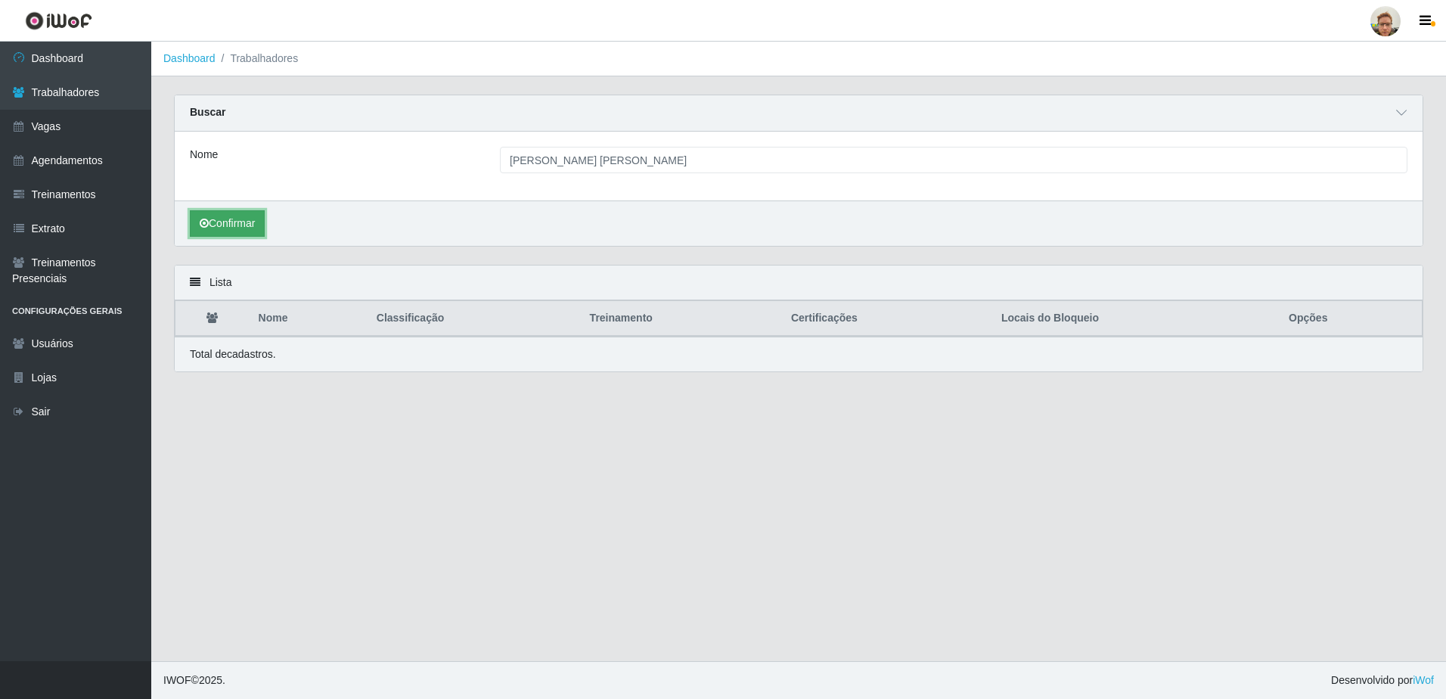
click at [262, 218] on button "Confirmar" at bounding box center [227, 223] width 75 height 26
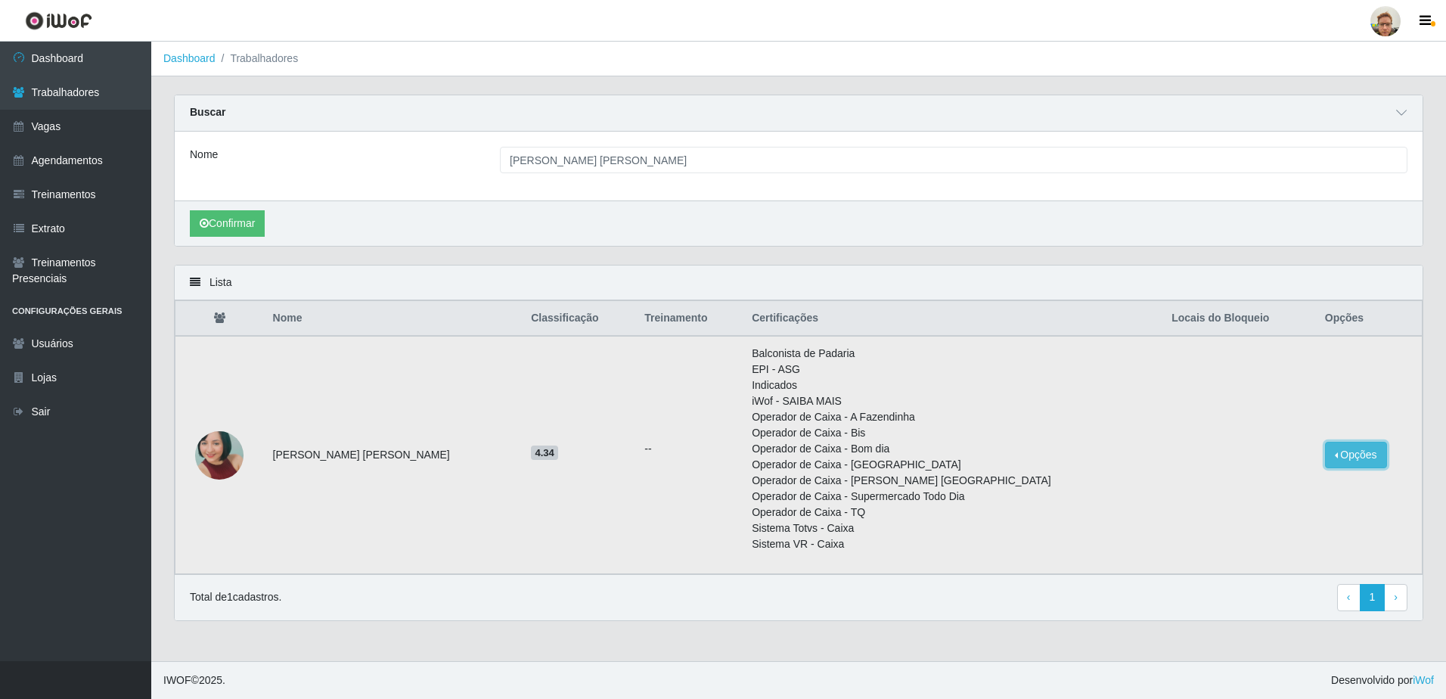
click at [1331, 446] on button "Opções" at bounding box center [1356, 455] width 62 height 26
click at [1278, 460] on button "Bloquear - Empresa" at bounding box center [1262, 459] width 122 height 32
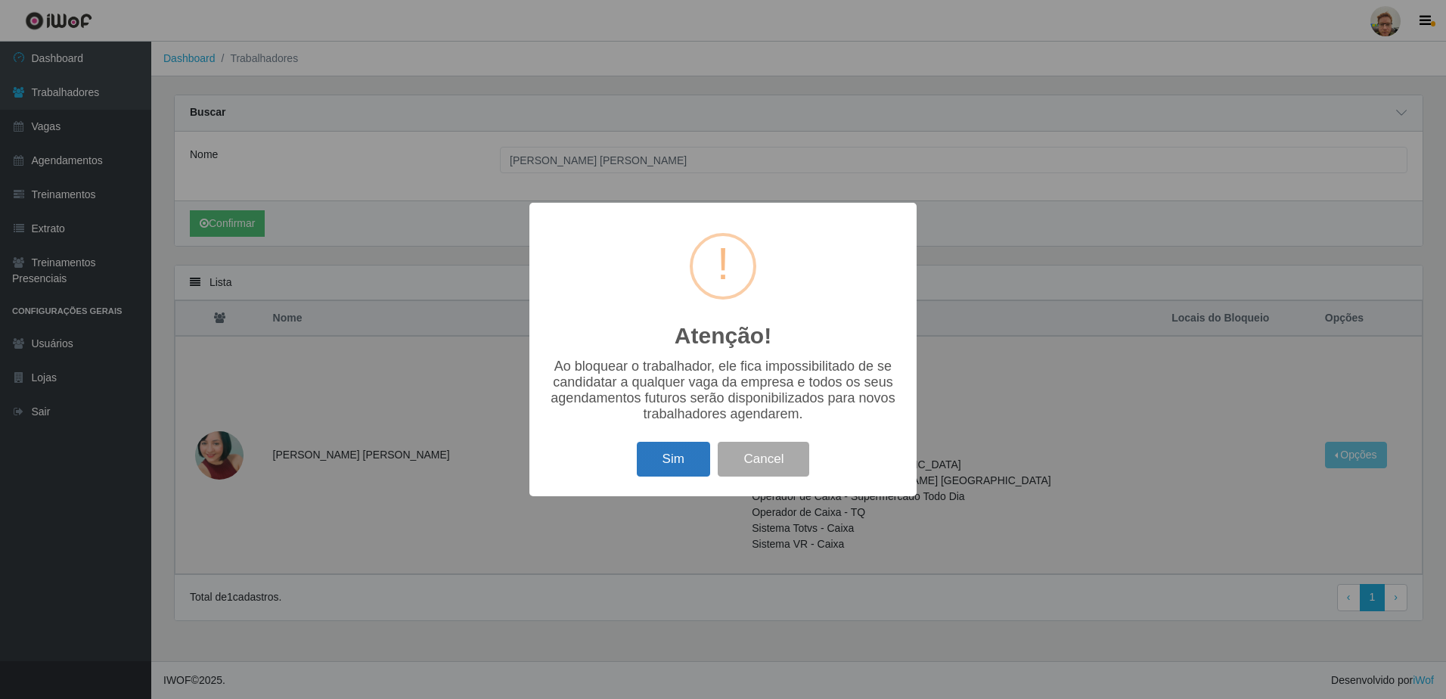
click at [704, 472] on button "Sim" at bounding box center [673, 460] width 73 height 36
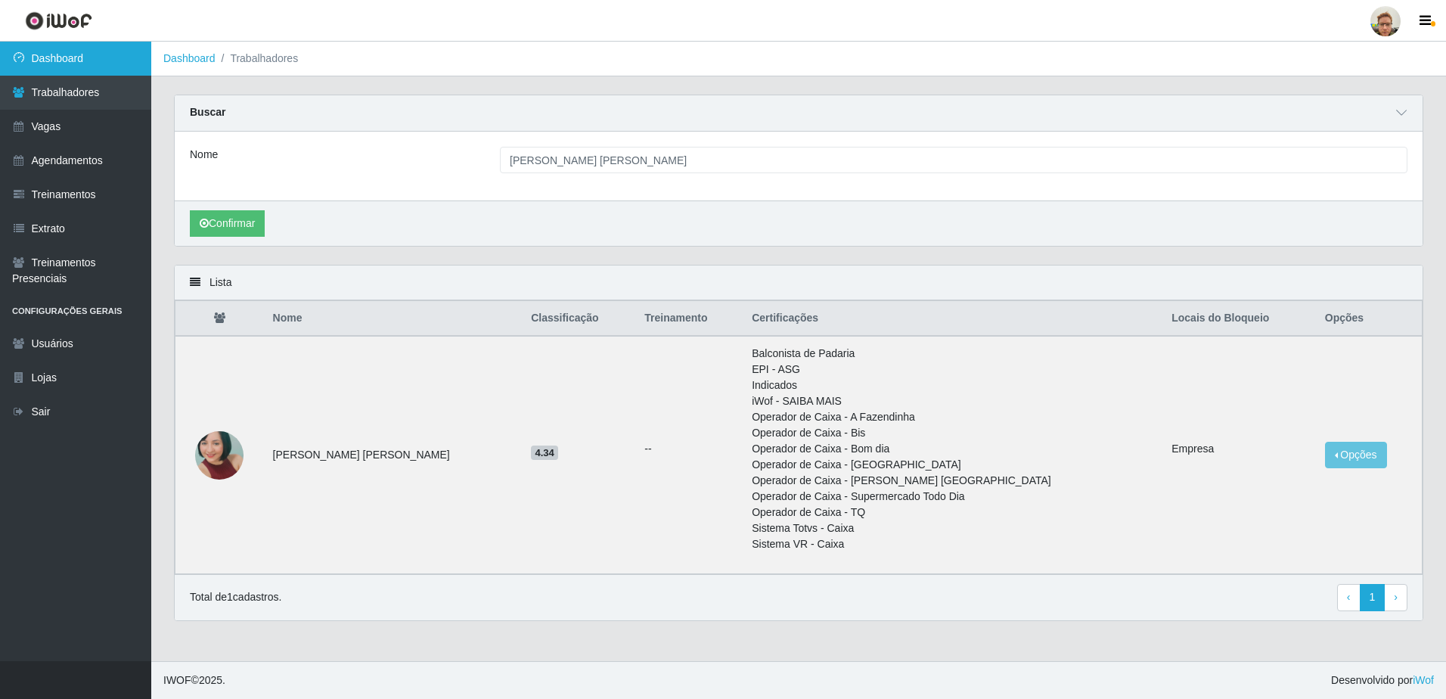
click at [130, 66] on link "Dashboard" at bounding box center [75, 59] width 151 height 34
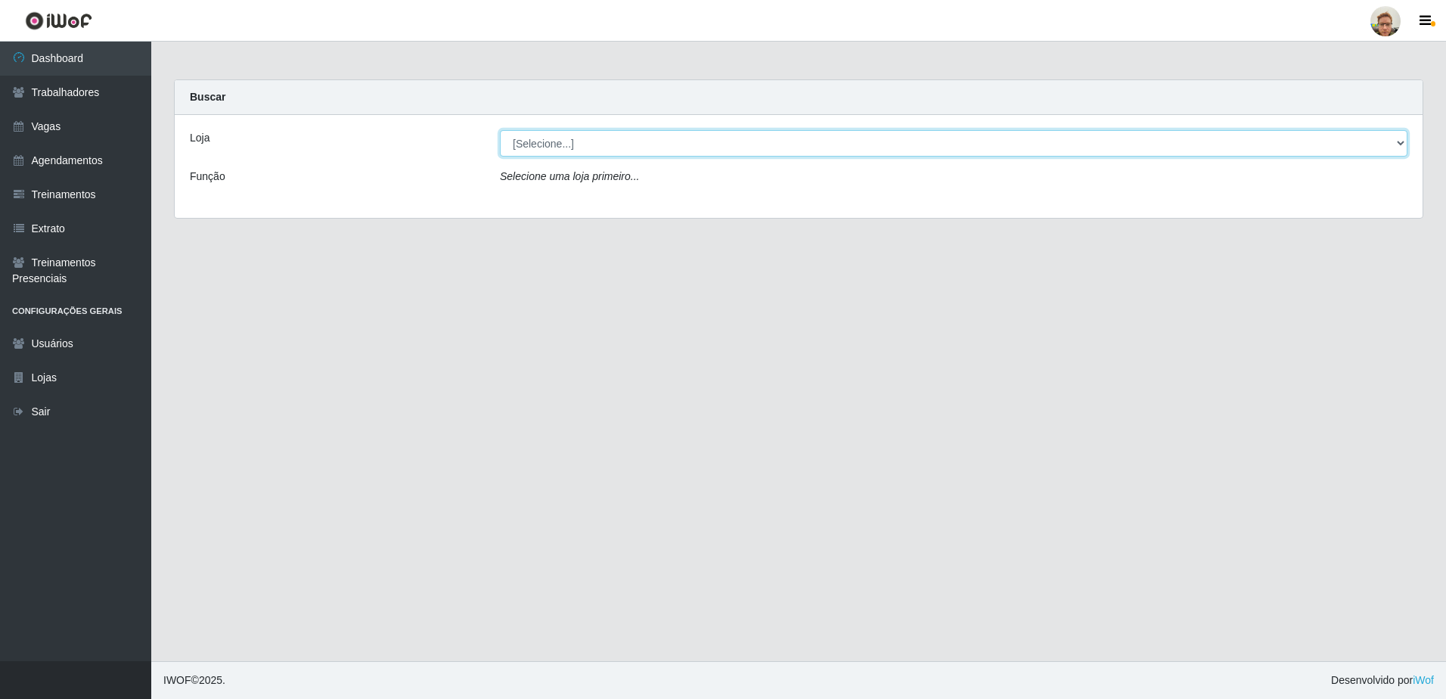
drag, startPoint x: 538, startPoint y: 135, endPoint x: 538, endPoint y: 155, distance: 19.7
click at [538, 135] on select "[Selecione...] [GEOGRAPHIC_DATA][PERSON_NAME]" at bounding box center [954, 143] width 908 height 26
select select "168"
click at [500, 130] on select "[Selecione...] [GEOGRAPHIC_DATA][PERSON_NAME]" at bounding box center [954, 143] width 908 height 26
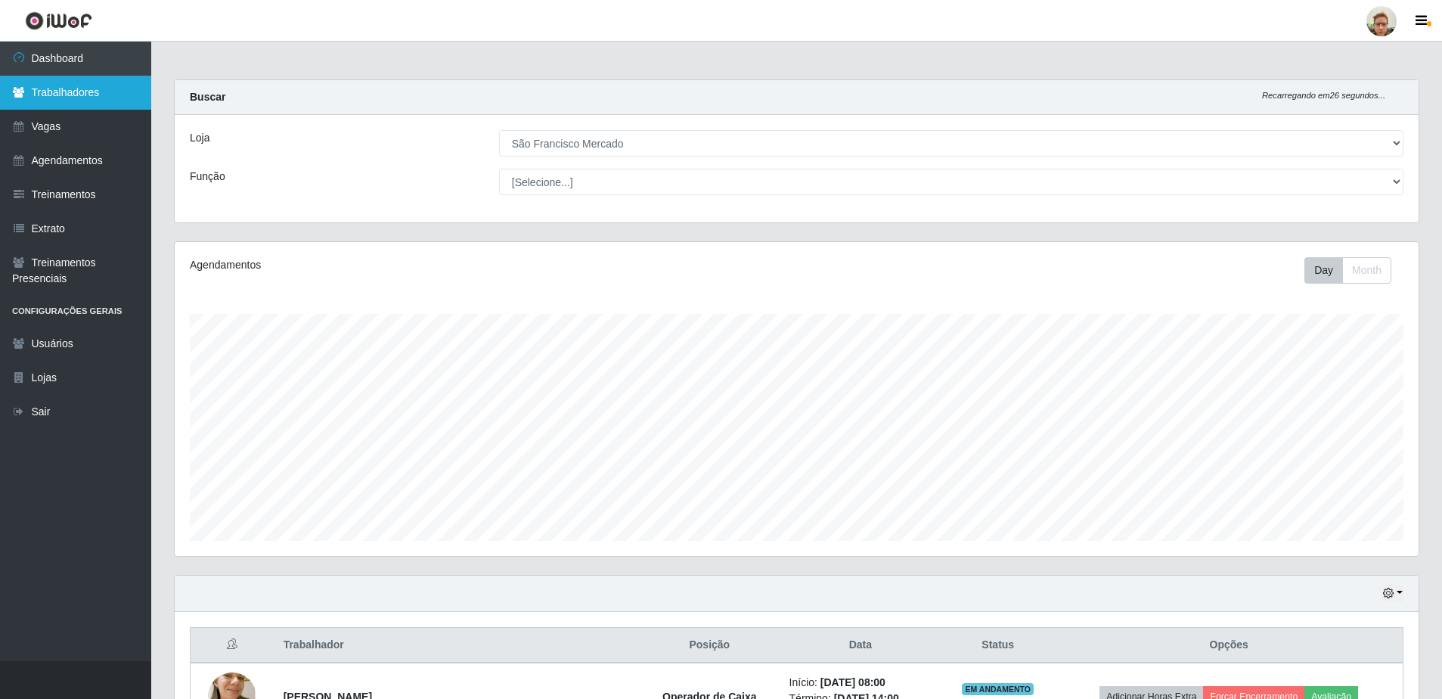
click at [103, 89] on link "Trabalhadores" at bounding box center [75, 93] width 151 height 34
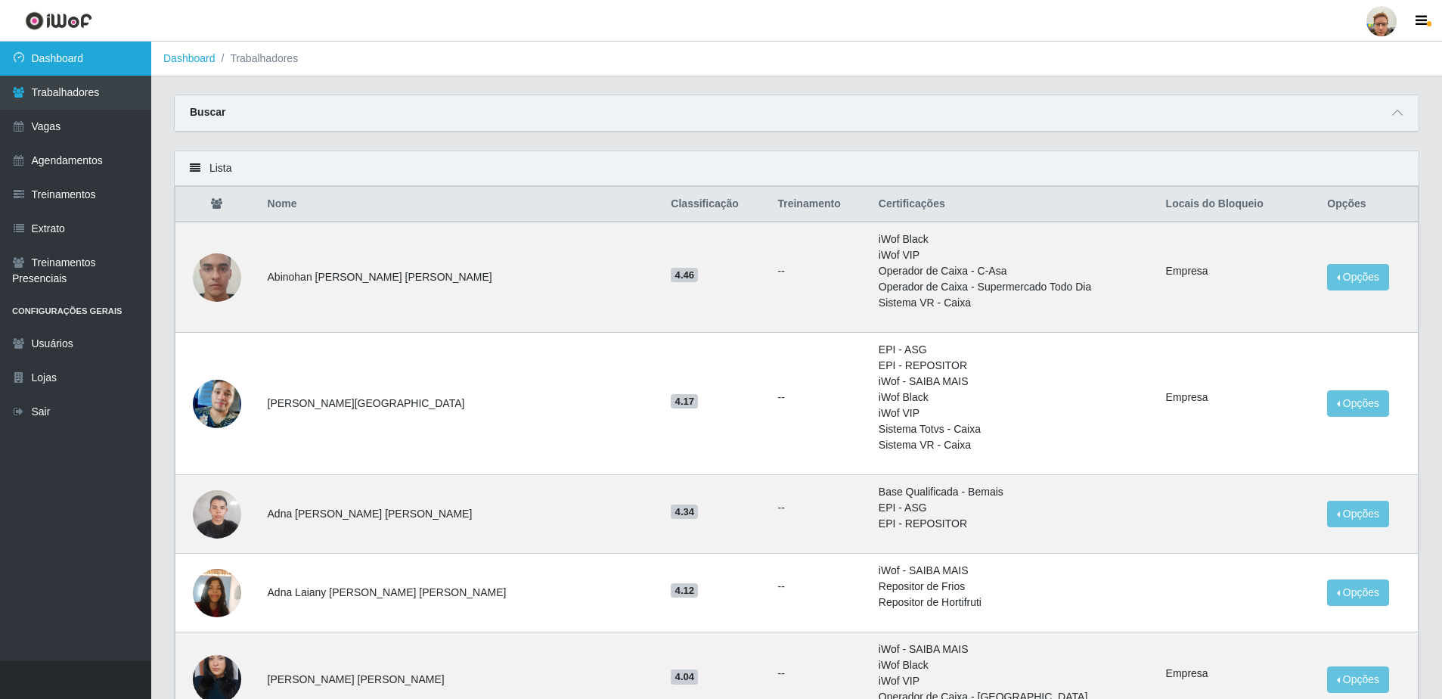
click at [111, 46] on link "Dashboard" at bounding box center [75, 59] width 151 height 34
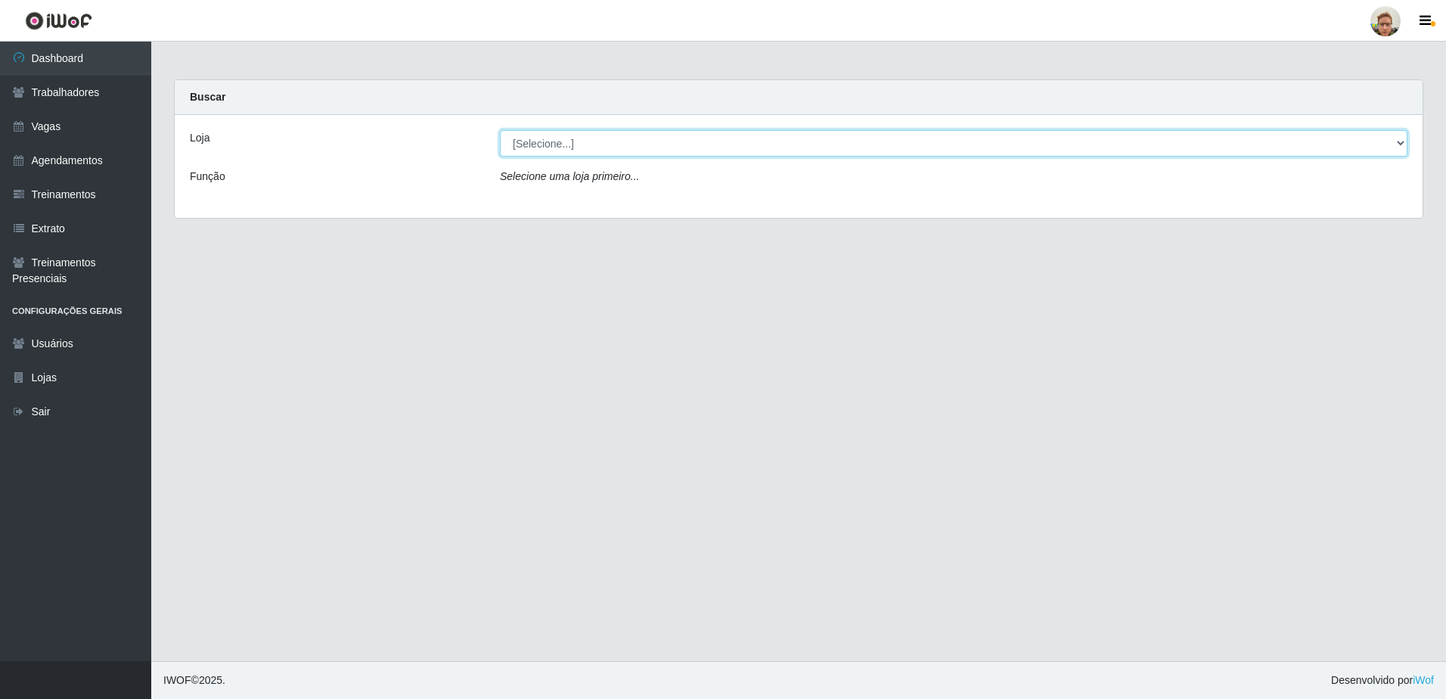
drag, startPoint x: 660, startPoint y: 147, endPoint x: 635, endPoint y: 157, distance: 27.1
click at [657, 146] on select "[Selecione...] [GEOGRAPHIC_DATA][PERSON_NAME]" at bounding box center [954, 143] width 908 height 26
select select "168"
click at [500, 130] on select "[Selecione...] [GEOGRAPHIC_DATA][PERSON_NAME]" at bounding box center [954, 143] width 908 height 26
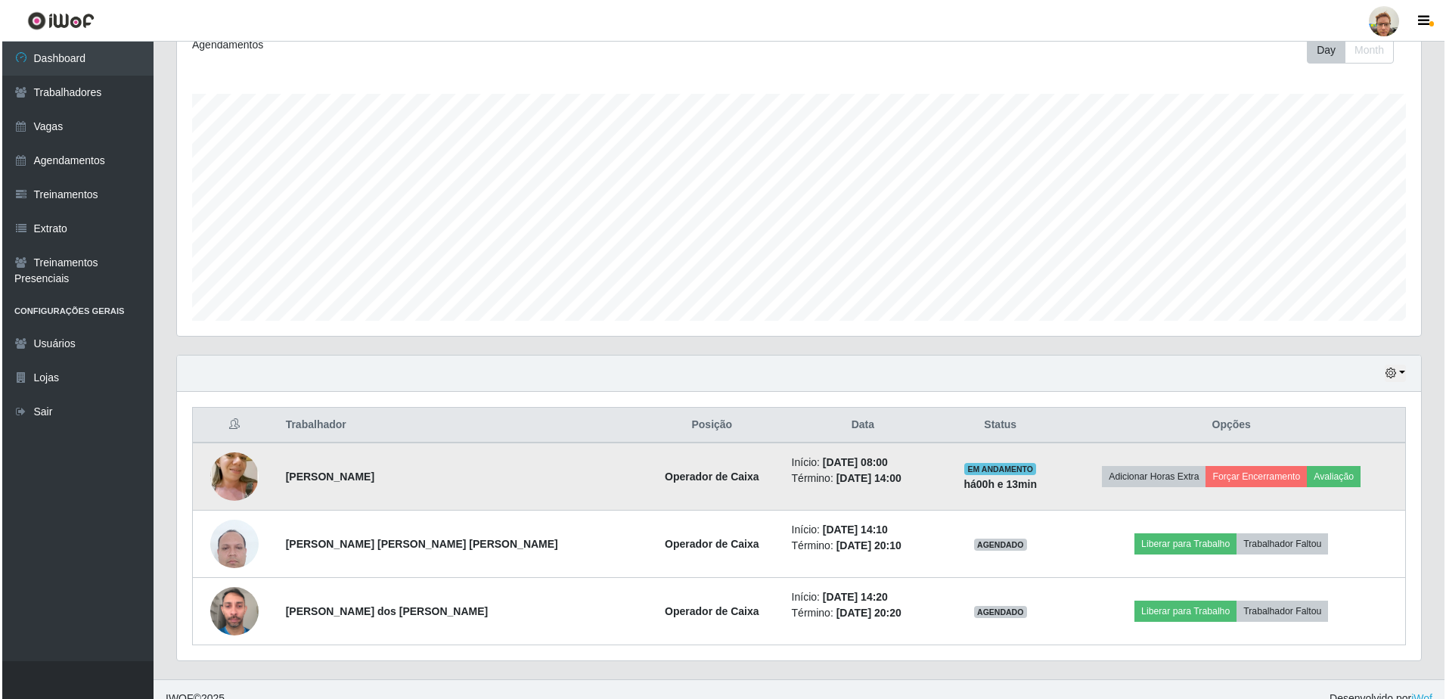
scroll to position [238, 0]
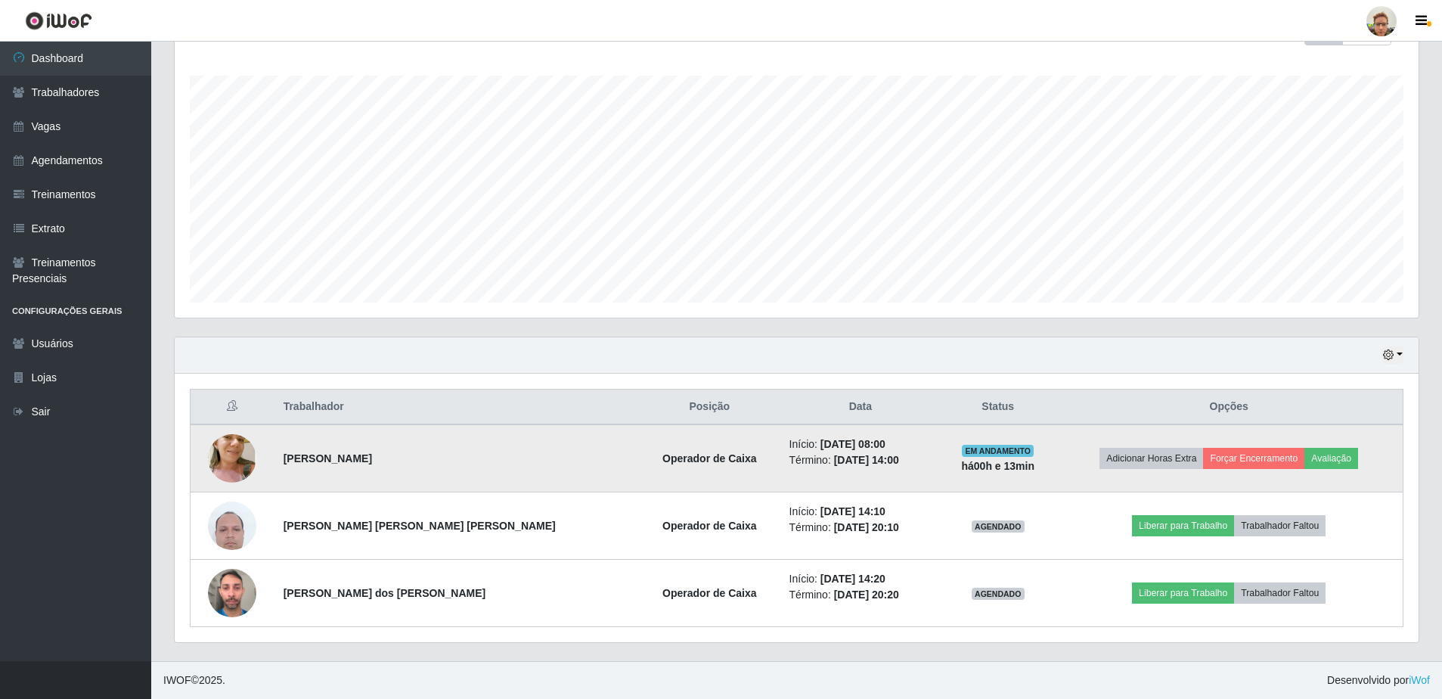
click at [244, 452] on img at bounding box center [232, 458] width 48 height 91
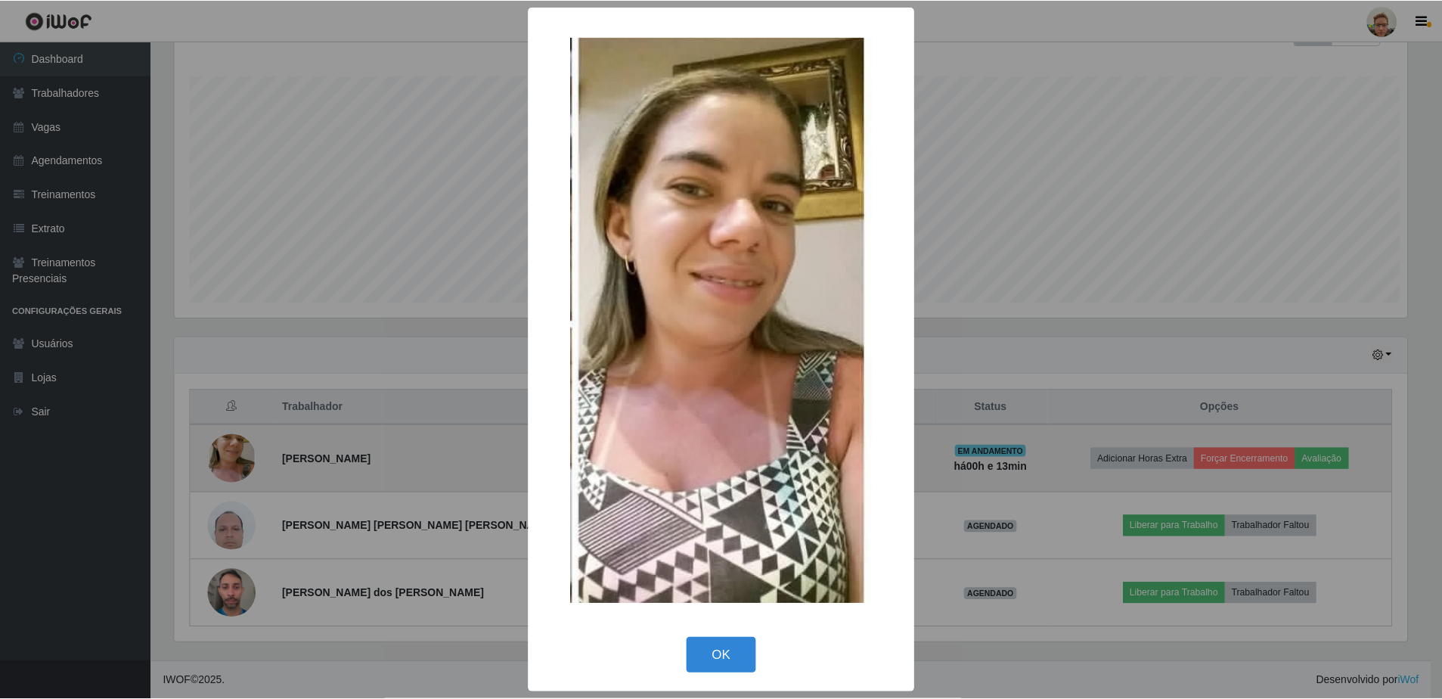
scroll to position [314, 1237]
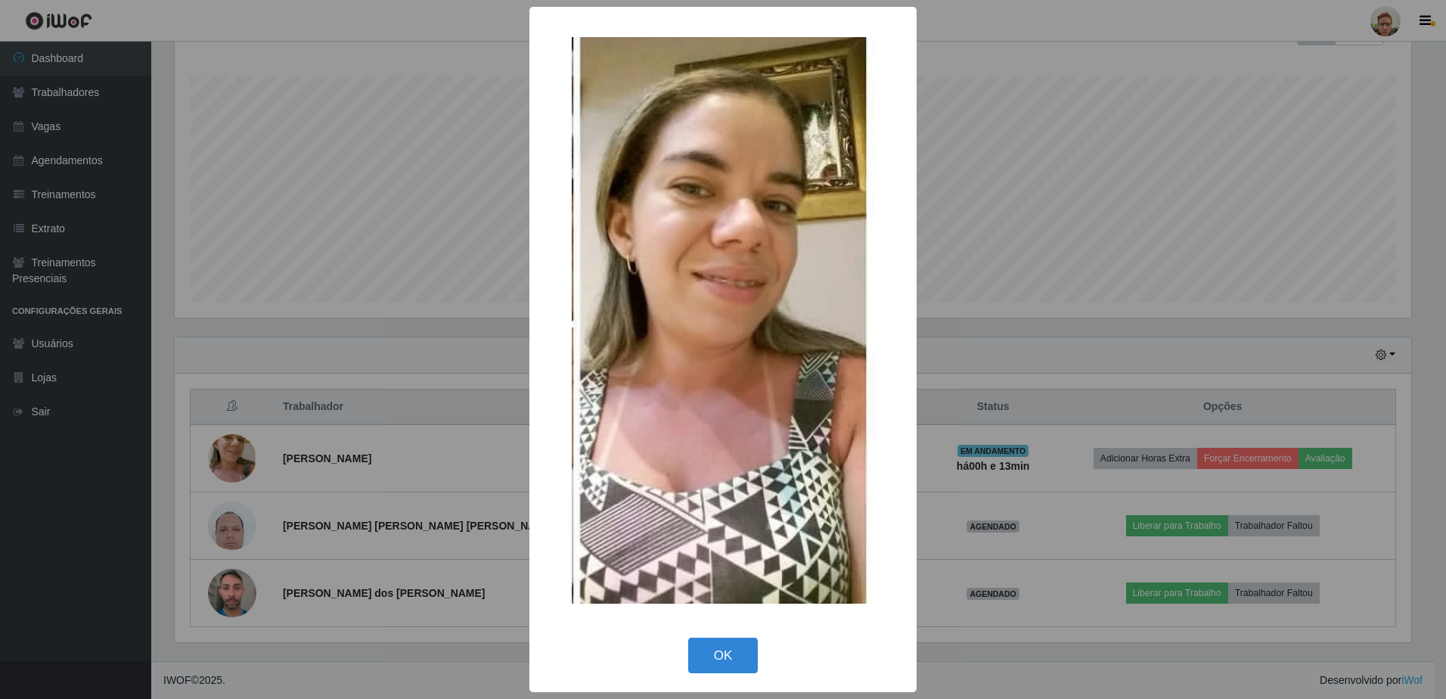
click at [318, 446] on div "× OK Cancel" at bounding box center [723, 349] width 1446 height 699
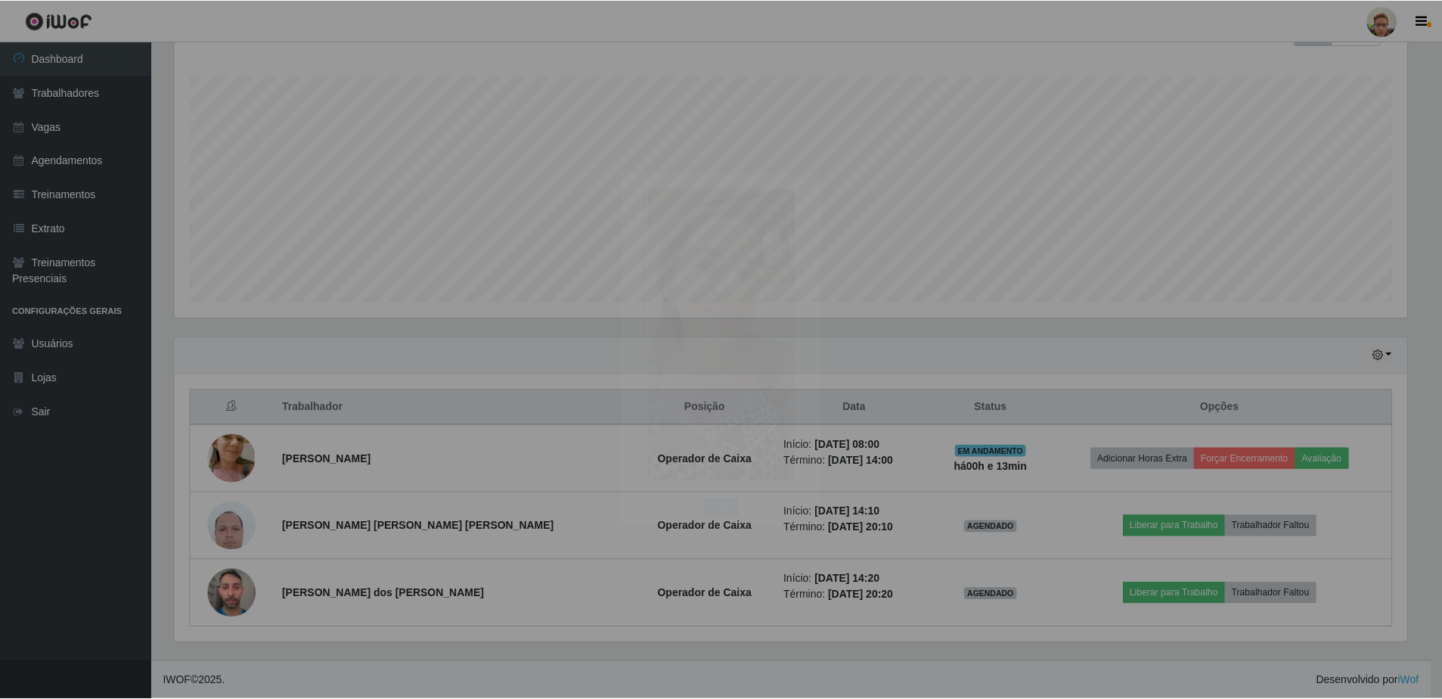
scroll to position [314, 1244]
